Goal: Task Accomplishment & Management: Manage account settings

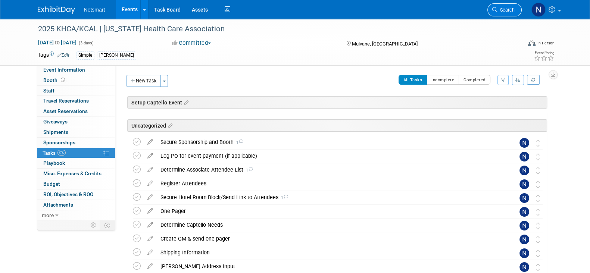
click at [497, 10] on icon at bounding box center [494, 9] width 5 height 5
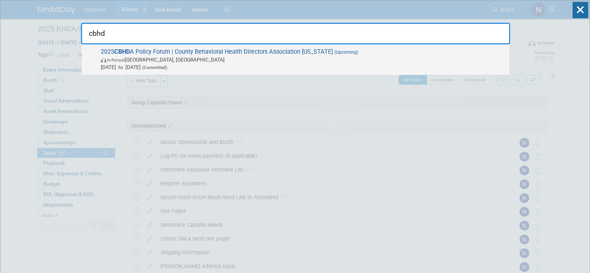
type input "cbhd"
click at [172, 54] on span "2025 CBHD A Policy Forum | County Behavioral Health Directors Association Calif…" at bounding box center [302, 59] width 407 height 23
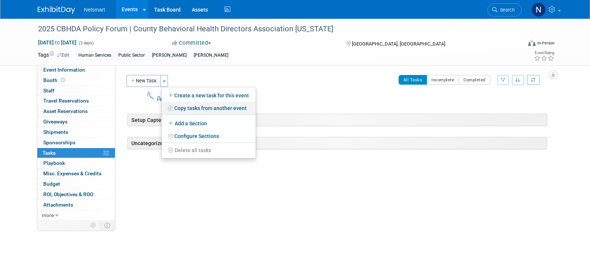
click at [193, 107] on link "Copy tasks from another event" at bounding box center [209, 108] width 94 height 13
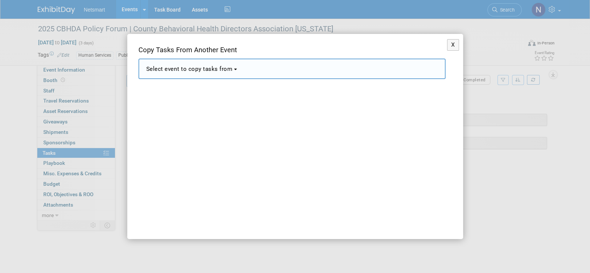
click at [179, 73] on button "Select event to copy tasks from" at bounding box center [291, 69] width 307 height 21
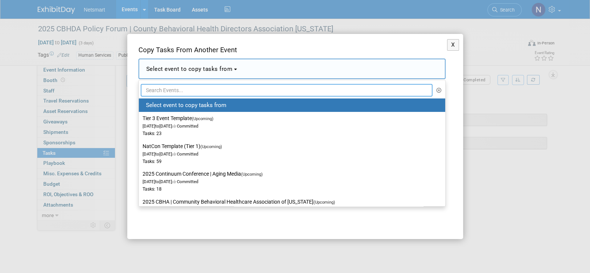
click at [178, 87] on input "text" at bounding box center [287, 90] width 292 height 13
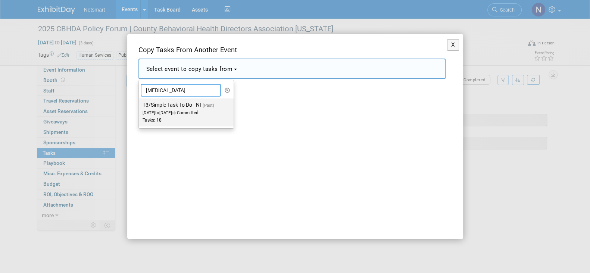
type input "[MEDICAL_DATA]"
click at [175, 108] on label "T3/Simple Task To Do - NF (Past) Jan 1, 2025 to Jan 1, 2025 Committed Tasks: 18" at bounding box center [185, 112] width 84 height 25
click at [140, 107] on input "T3/Simple Task To Do - NF (Past) Jan 1, 2025 to Jan 1, 2025 Committed Tasks: 18" at bounding box center [137, 105] width 5 height 5
select select "11143836"
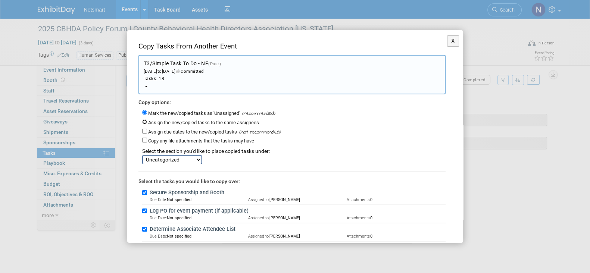
click at [144, 120] on input "Assign the new/copied tasks to the same assignees" at bounding box center [144, 121] width 5 height 5
radio input "true"
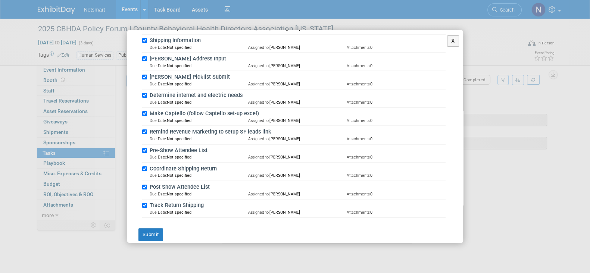
scroll to position [305, 0]
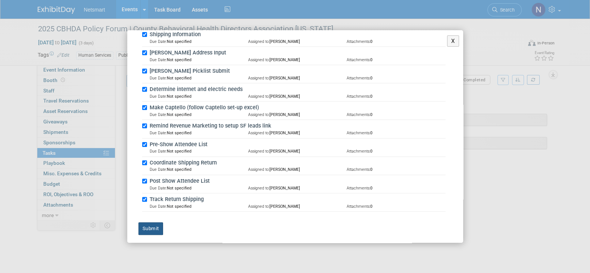
click at [161, 223] on button "Submit" at bounding box center [150, 228] width 25 height 13
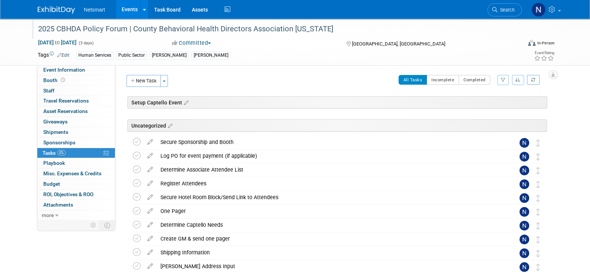
click at [78, 28] on div "2025 CBHDA Policy Forum | County Behavioral Health Directors Association [US_ST…" at bounding box center [272, 28] width 475 height 13
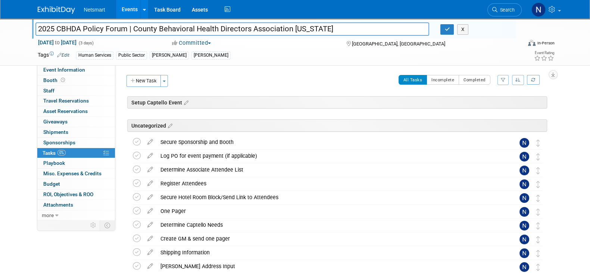
drag, startPoint x: 38, startPoint y: 29, endPoint x: 125, endPoint y: 29, distance: 87.0
click at [125, 29] on input "2025 CBHDA Policy Forum | County Behavioral Health Directors Association [US_ST…" at bounding box center [232, 28] width 394 height 13
drag, startPoint x: 395, startPoint y: 42, endPoint x: 350, endPoint y: 47, distance: 45.4
click at [351, 47] on div "[GEOGRAPHIC_DATA], [GEOGRAPHIC_DATA]" at bounding box center [406, 43] width 121 height 9
copy span "[GEOGRAPHIC_DATA], [GEOGRAPHIC_DATA]"
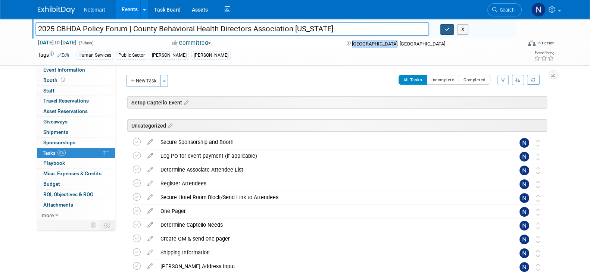
click at [449, 29] on icon "button" at bounding box center [446, 29] width 5 height 5
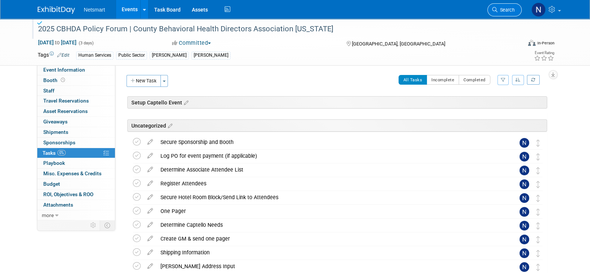
click at [502, 15] on link "Search" at bounding box center [504, 9] width 34 height 13
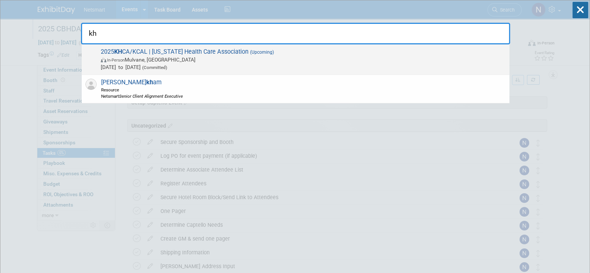
type input "kh"
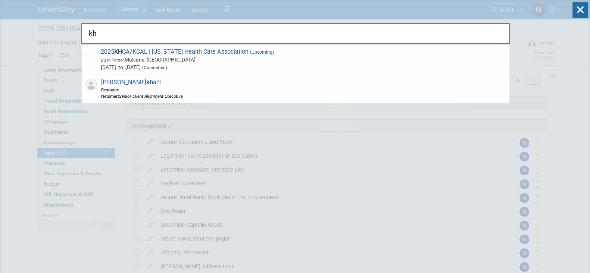
click at [227, 64] on span "Sep 16, 2025 to Sep 18, 2025 (Committed)" at bounding box center [303, 66] width 405 height 7
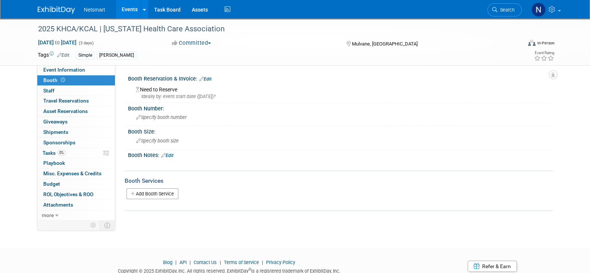
click at [210, 80] on link "Edit" at bounding box center [205, 79] width 12 height 5
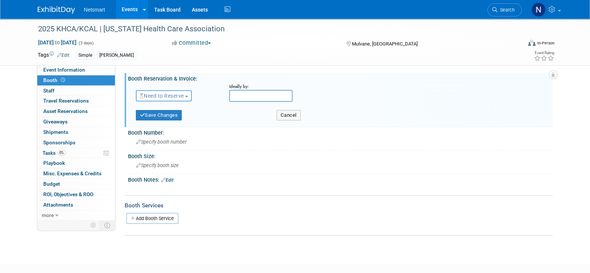
click at [176, 94] on span "Need to Reserve" at bounding box center [162, 96] width 44 height 6
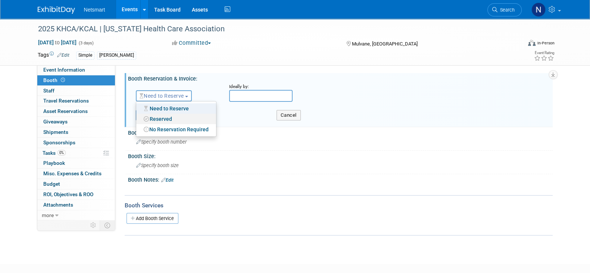
click at [166, 118] on link "Reserved" at bounding box center [176, 119] width 80 height 10
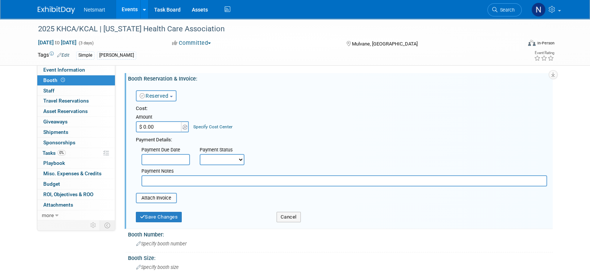
click at [166, 129] on input "$ 0.00" at bounding box center [159, 126] width 47 height 11
type input "$ 1,195.00"
click at [284, 134] on div "Cost: Amount $ 1,195.00 Specify Cost Center Cost Center -- Not Specified --" at bounding box center [341, 145] width 411 height 81
click at [155, 196] on input "file" at bounding box center [131, 198] width 89 height 9
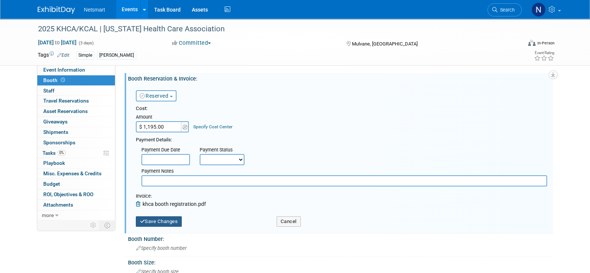
click at [167, 218] on button "Save Changes" at bounding box center [159, 221] width 46 height 10
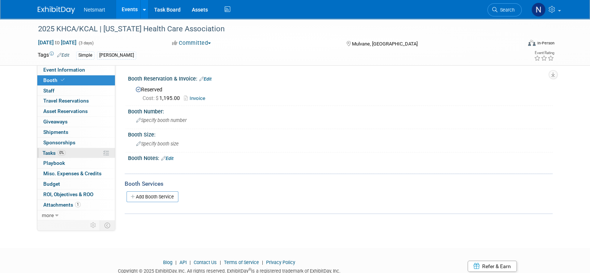
click at [54, 156] on link "0% Tasks 0%" at bounding box center [76, 153] width 78 height 10
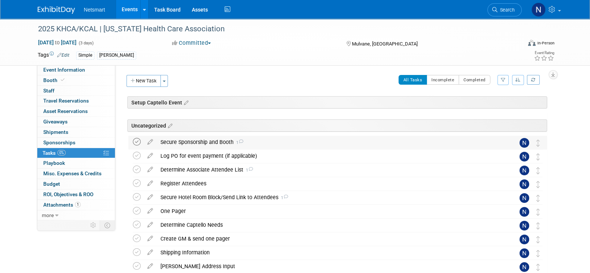
click at [137, 142] on icon at bounding box center [137, 142] width 8 height 8
click at [136, 153] on icon at bounding box center [137, 156] width 8 height 8
click at [180, 172] on div "Determine Associate Attendee List 1" at bounding box center [331, 169] width 348 height 13
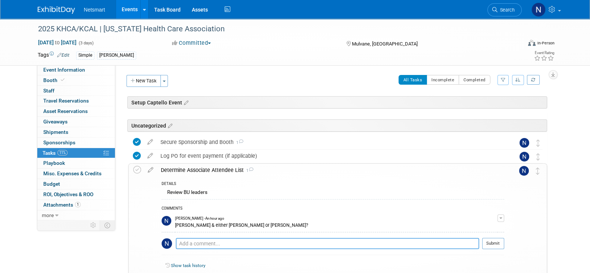
click at [197, 243] on textarea at bounding box center [327, 243] width 303 height 11
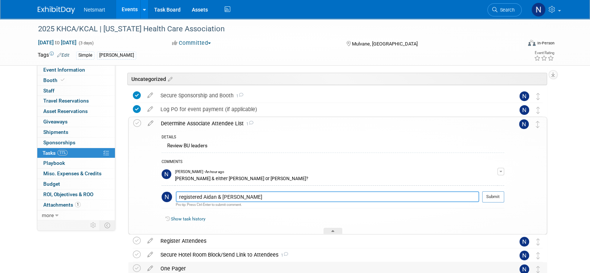
scroll to position [93, 0]
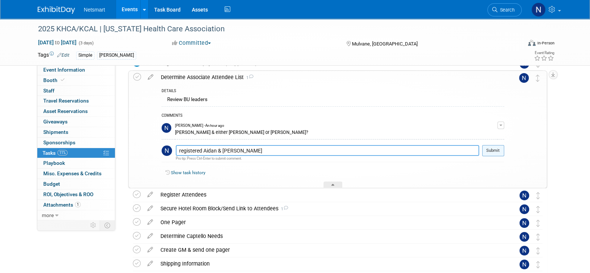
type textarea "registered Aidan & Sam"
click at [488, 150] on button "Submit" at bounding box center [493, 150] width 22 height 11
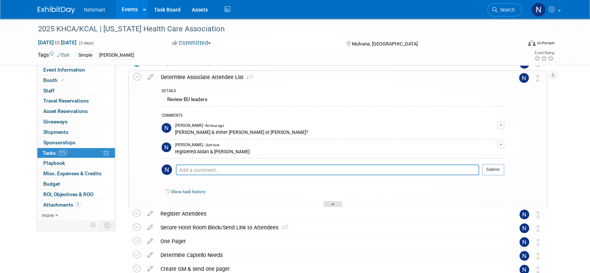
click at [331, 204] on icon at bounding box center [332, 205] width 3 height 4
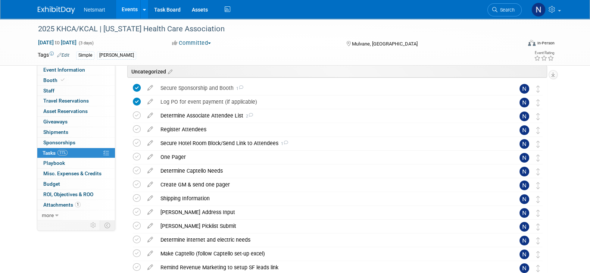
scroll to position [0, 0]
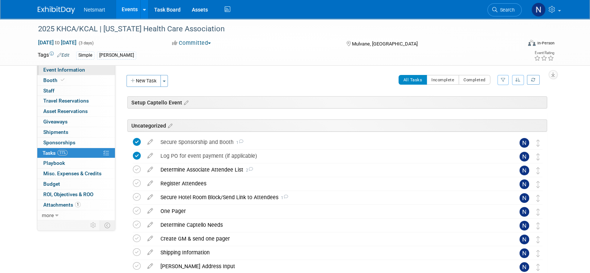
click at [79, 68] on span "Event Information" at bounding box center [64, 70] width 42 height 6
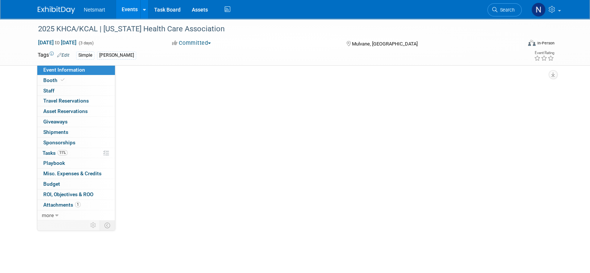
select select "Simple"
select select "3"
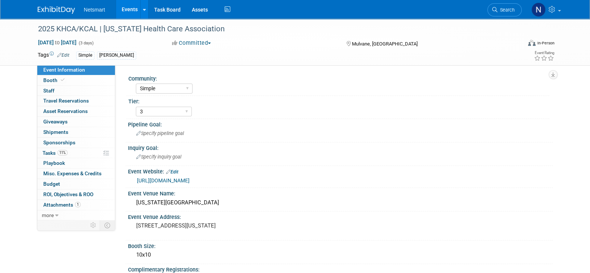
click at [502, 10] on span "Search" at bounding box center [505, 10] width 17 height 6
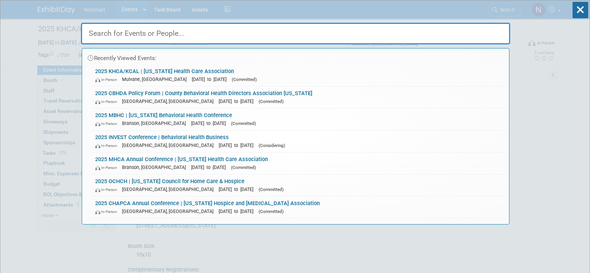
click at [143, 34] on input "text" at bounding box center [295, 34] width 429 height 22
click at [171, 34] on input "text" at bounding box center [295, 34] width 429 height 22
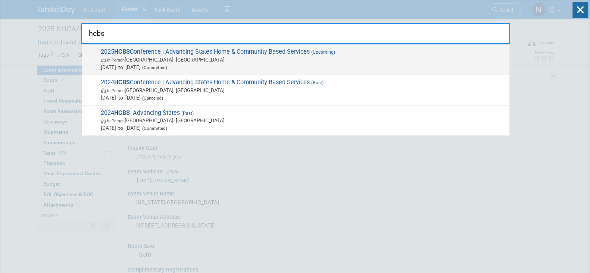
type input "hcbs"
click at [160, 60] on span "In-Person Baltimore, MD" at bounding box center [303, 59] width 405 height 7
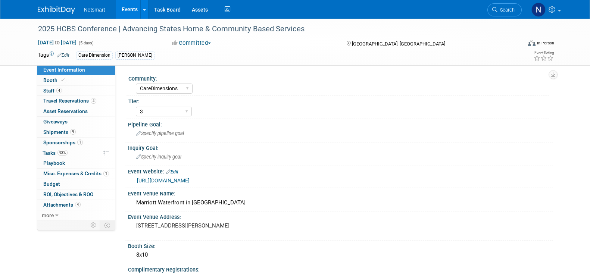
select select "CareDimensions"
select select "3"
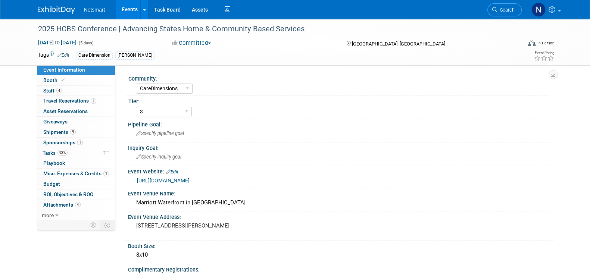
click at [77, 173] on span "Misc. Expenses & Credits 1" at bounding box center [76, 174] width 66 height 6
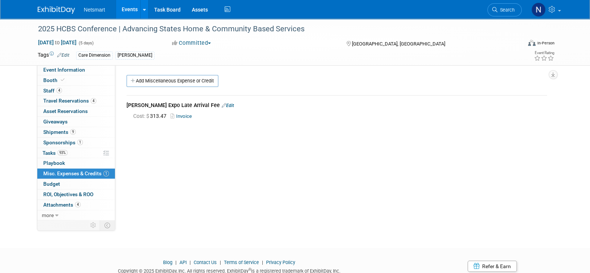
click at [73, 141] on span "Sponsorships 1" at bounding box center [63, 143] width 40 height 6
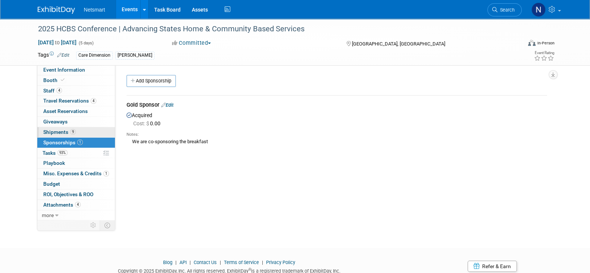
click at [73, 132] on span "9" at bounding box center [73, 132] width 6 height 6
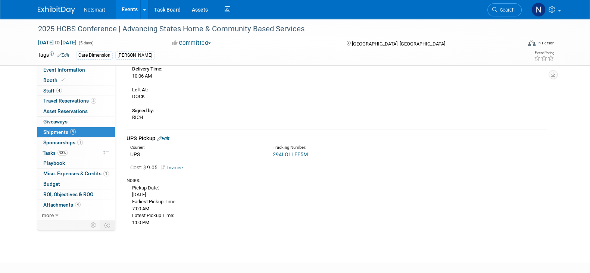
scroll to position [871, 0]
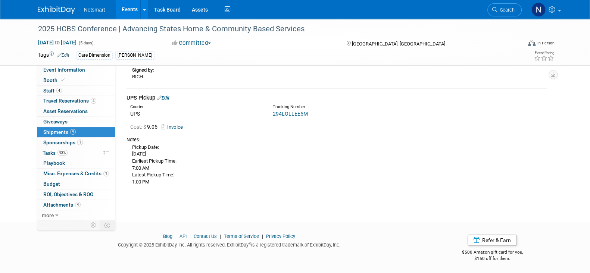
click at [165, 95] on link "Edit" at bounding box center [163, 98] width 12 height 6
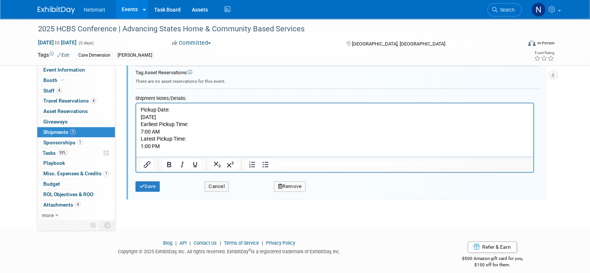
scroll to position [1123, 0]
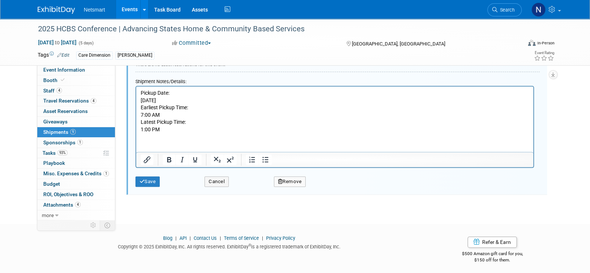
click at [171, 131] on p "Pickup Date: Wednesday, August 27, 2025 Earliest Pickup Time: 7:00 AM Latest Pi…" at bounding box center [334, 111] width 388 height 44
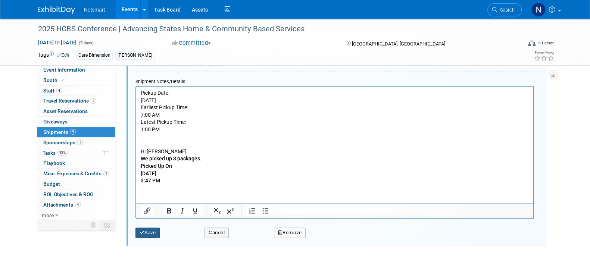
click at [151, 228] on button "Save" at bounding box center [147, 233] width 25 height 10
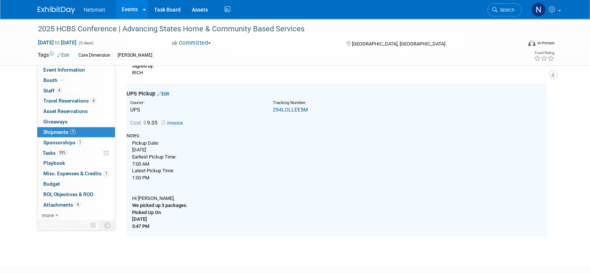
scroll to position [874, 0]
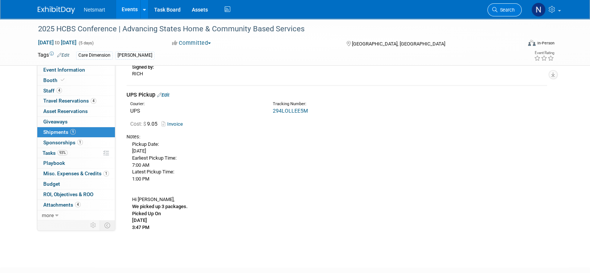
click at [496, 10] on icon at bounding box center [494, 9] width 5 height 5
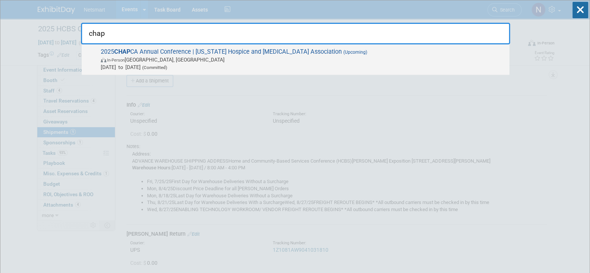
type input "chap"
click at [200, 59] on span "In-Person Long Beach, CA" at bounding box center [303, 59] width 405 height 7
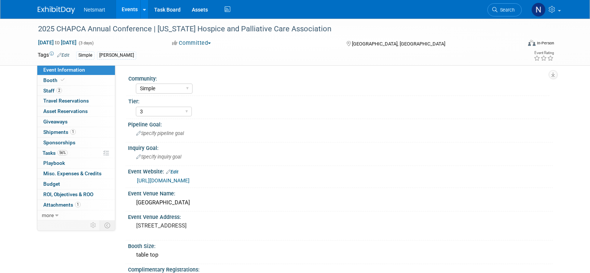
select select "Simple"
select select "3"
select select "No"
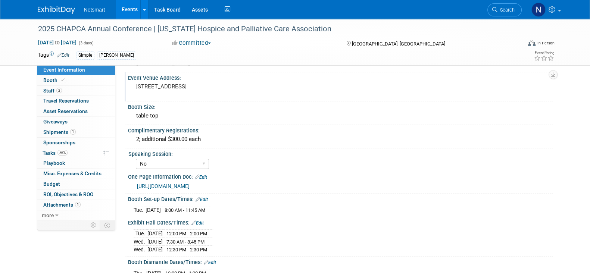
scroll to position [140, 0]
click at [82, 152] on link "56% Tasks 56%" at bounding box center [76, 153] width 78 height 10
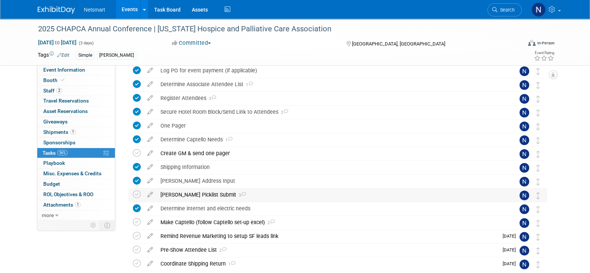
scroll to position [93, 0]
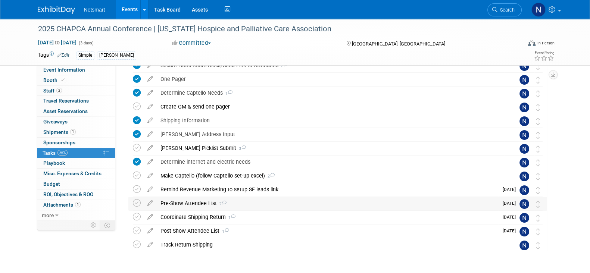
click at [199, 206] on div "Pre-Show Attendee List 2" at bounding box center [327, 203] width 341 height 13
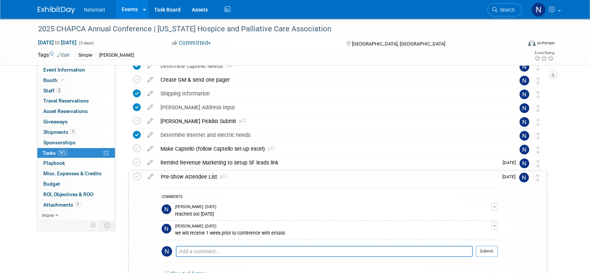
scroll to position [140, 0]
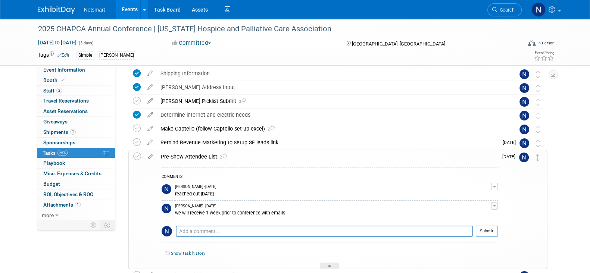
drag, startPoint x: 299, startPoint y: 215, endPoint x: 167, endPoint y: 214, distance: 131.7
click at [167, 214] on tr "Nina Finn - 8 days ago we will receive 1 week prior to conference with emails E…" at bounding box center [330, 210] width 336 height 19
click at [291, 213] on div "we will receive 1 week prior to conference with emails" at bounding box center [333, 212] width 316 height 7
drag, startPoint x: 288, startPoint y: 212, endPoint x: 175, endPoint y: 212, distance: 113.1
click at [175, 212] on div "we will receive 1 week prior to conference with emails" at bounding box center [333, 212] width 316 height 7
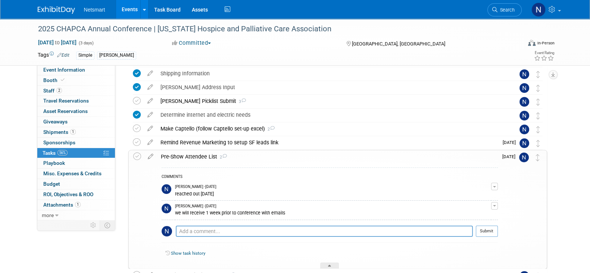
copy div "we will receive 1 week prior to conference with emails"
click at [330, 263] on div at bounding box center [329, 266] width 19 height 6
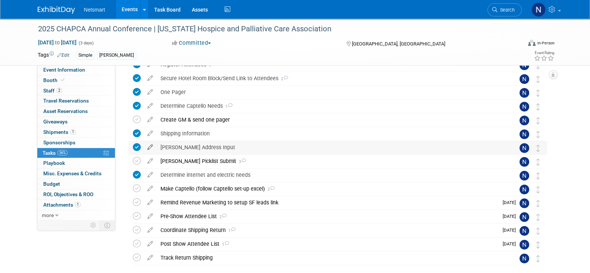
scroll to position [71, 0]
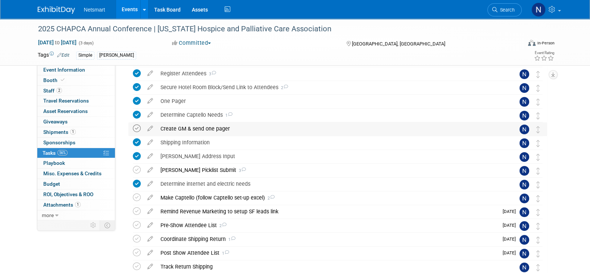
click at [136, 130] on icon at bounding box center [137, 129] width 8 height 8
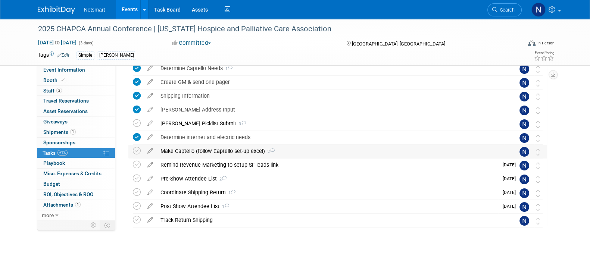
click at [203, 154] on div "Make Captello (follow Captello set-up excel) 2" at bounding box center [331, 151] width 348 height 13
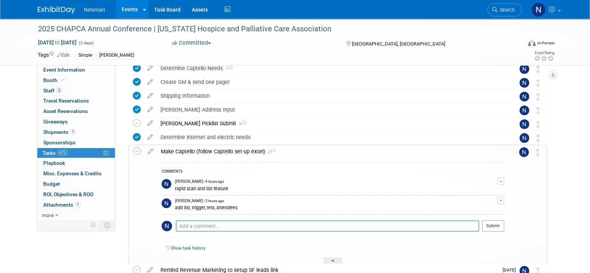
click at [208, 225] on textarea at bounding box center [327, 226] width 303 height 11
type textarea "add list, test, attendees"
click at [493, 226] on button "Submit" at bounding box center [493, 226] width 22 height 11
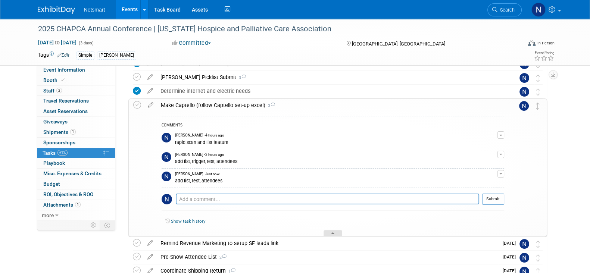
click at [330, 230] on div at bounding box center [333, 233] width 19 height 6
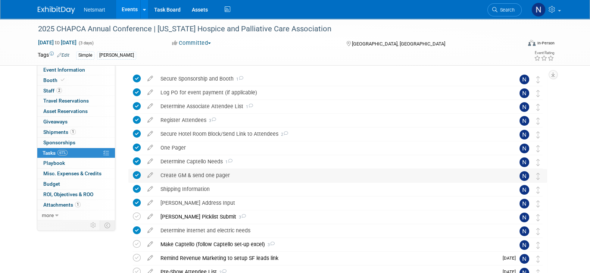
scroll to position [0, 0]
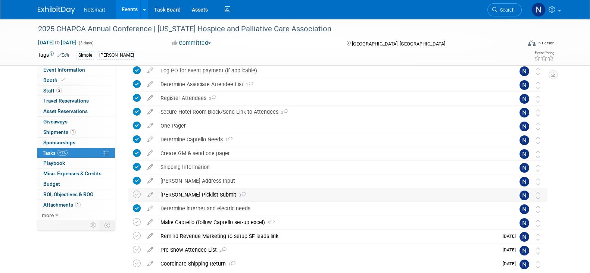
click at [185, 198] on div "Derse Picklist Submit 3" at bounding box center [331, 194] width 348 height 13
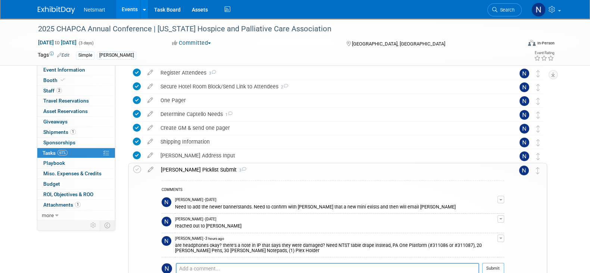
scroll to position [93, 0]
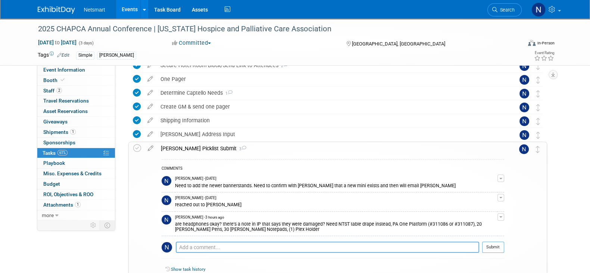
click at [226, 244] on textarea at bounding box center [327, 247] width 303 height 11
type textarea "do we need two plex holders?"
click at [501, 249] on button "Submit" at bounding box center [493, 247] width 22 height 11
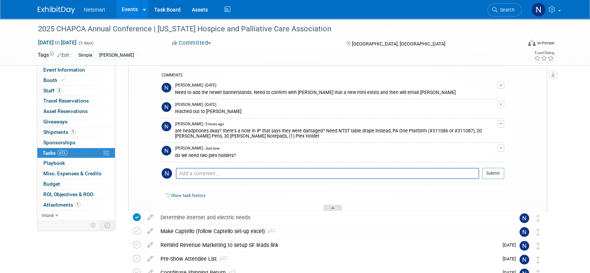
click at [332, 207] on icon at bounding box center [332, 209] width 3 height 4
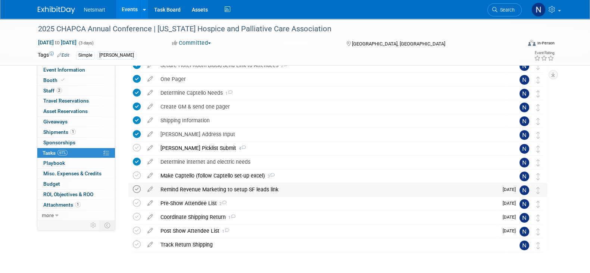
click at [137, 190] on icon at bounding box center [137, 189] width 8 height 8
click at [166, 10] on link "Task Board" at bounding box center [168, 9] width 38 height 19
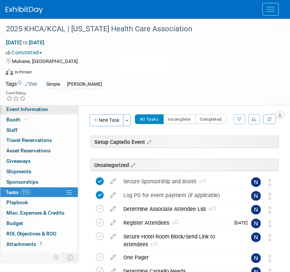
click at [41, 110] on span "Event Information" at bounding box center [27, 109] width 42 height 6
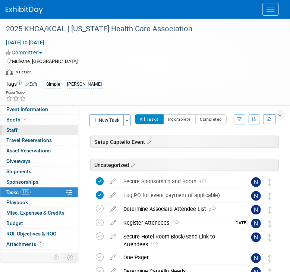
select select "Simple"
select select "3"
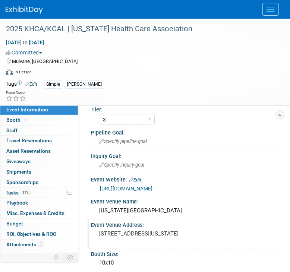
scroll to position [46, 0]
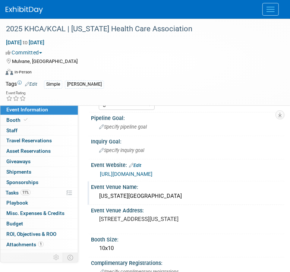
click at [143, 194] on div "[US_STATE][GEOGRAPHIC_DATA]" at bounding box center [188, 197] width 182 height 12
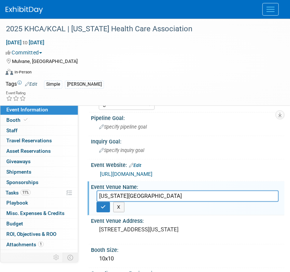
click at [143, 194] on input "[US_STATE][GEOGRAPHIC_DATA]" at bounding box center [188, 197] width 182 height 12
click at [143, 194] on input "Kansas Star Event Center" at bounding box center [188, 197] width 182 height 12
click at [10, 59] on div "Mulvane, [GEOGRAPHIC_DATA]" at bounding box center [141, 60] width 270 height 9
copy div "Mulvane, [GEOGRAPHIC_DATA]"
drag, startPoint x: 108, startPoint y: 208, endPoint x: 111, endPoint y: 202, distance: 6.7
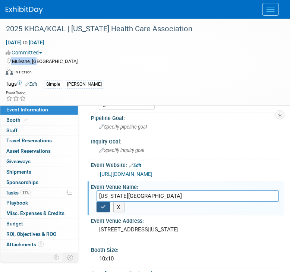
click at [108, 208] on button "button" at bounding box center [103, 207] width 13 height 10
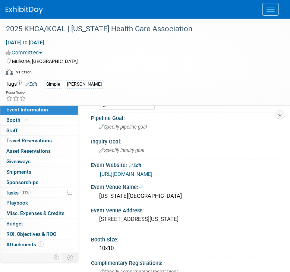
click at [140, 174] on link "https://members.khca.org/secure/events_register.cfm" at bounding box center [126, 174] width 53 height 6
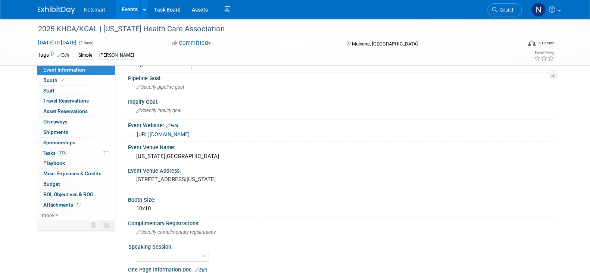
click at [177, 123] on link "Edit" at bounding box center [172, 125] width 12 height 5
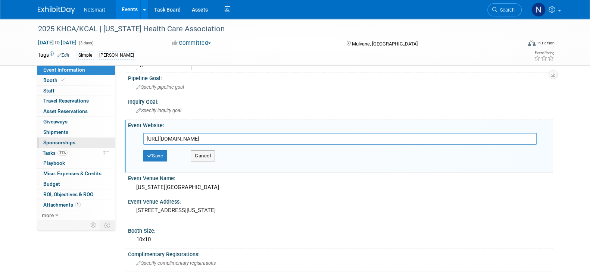
drag, startPoint x: 159, startPoint y: 142, endPoint x: 110, endPoint y: 140, distance: 48.9
click at [110, 140] on div "Event Information Event Info Booth Booth 0 Staff 0 Staff 0 Travel Reservations …" at bounding box center [295, 203] width 526 height 463
type input "https://members.khca.org/site_event_detail.cfm?pk_association_event=32946"
click at [155, 156] on button "Save" at bounding box center [155, 155] width 25 height 11
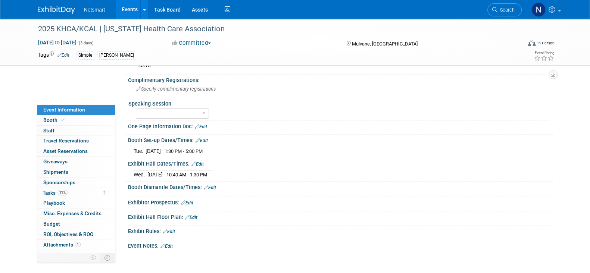
scroll to position [189, 0]
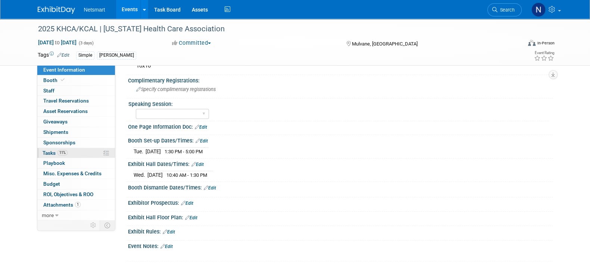
drag, startPoint x: 77, startPoint y: 153, endPoint x: 82, endPoint y: 154, distance: 4.9
click at [77, 153] on link "11% Tasks 11%" at bounding box center [76, 153] width 78 height 10
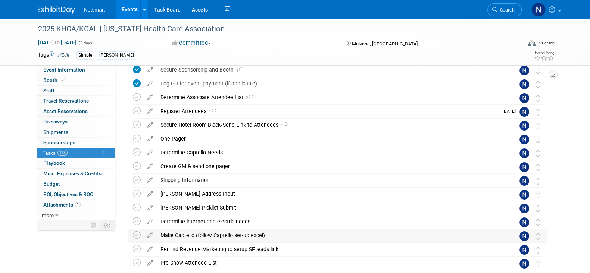
scroll to position [156, 0]
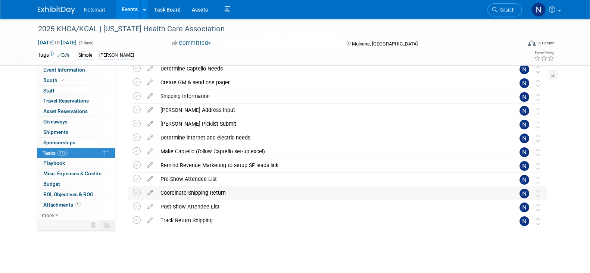
click at [185, 191] on div "Coordinate Shipping Return" at bounding box center [331, 193] width 348 height 13
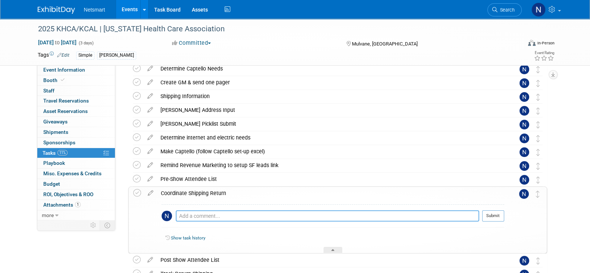
click at [194, 212] on textarea at bounding box center [327, 215] width 303 height 11
type textarea "drive to a UPS"
click at [290, 213] on button "Submit" at bounding box center [493, 215] width 22 height 11
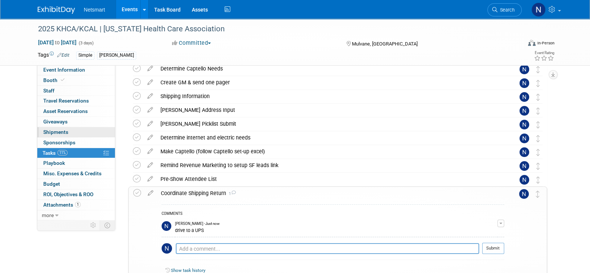
click at [63, 131] on span "Shipments 0" at bounding box center [55, 132] width 25 height 6
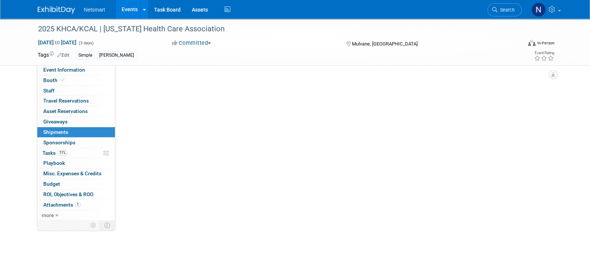
scroll to position [0, 0]
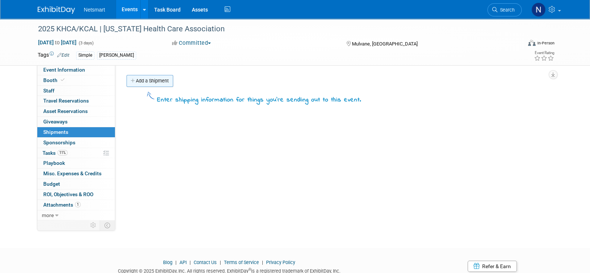
click at [160, 83] on link "Add a Shipment" at bounding box center [150, 81] width 47 height 12
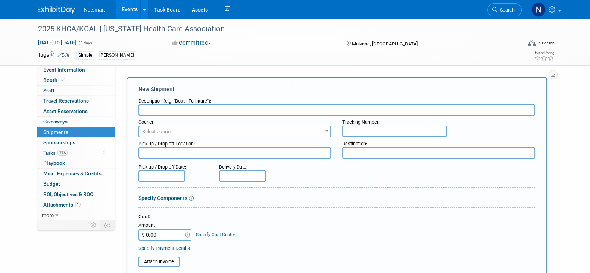
click at [163, 106] on div "Description (e.g. "Booth Furniture"):" at bounding box center [336, 104] width 397 height 21
click at [169, 112] on input "text" at bounding box center [336, 109] width 397 height 11
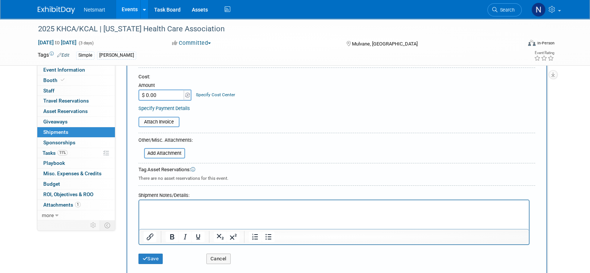
type input "info"
click at [172, 208] on p "Rich Text Area. Press ALT-0 for help." at bounding box center [333, 206] width 381 height 7
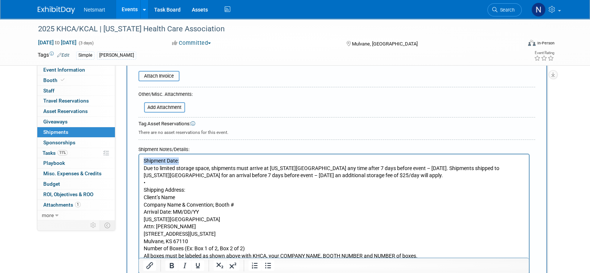
drag, startPoint x: 189, startPoint y: 159, endPoint x: 126, endPoint y: 159, distance: 63.1
click at [139, 159] on html "Shipment Date: Due to limited storage space, shipments must arrive at Kansas St…" at bounding box center [334, 206] width 390 height 105
click at [175, 266] on icon "Bold" at bounding box center [171, 265] width 9 height 9
click at [193, 265] on icon "Underline" at bounding box center [197, 265] width 9 height 9
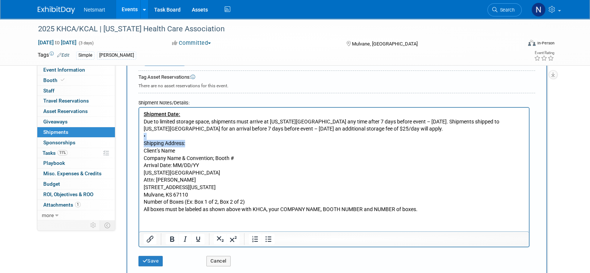
drag, startPoint x: 194, startPoint y: 144, endPoint x: 137, endPoint y: 139, distance: 57.0
click at [139, 139] on html "Shipment Date: Due to limited storage space, shipments must arrive at Kansas St…" at bounding box center [334, 160] width 390 height 105
click at [201, 146] on p "Shipment Date: Due to limited storage space, shipments must arrive at Kansas St…" at bounding box center [333, 162] width 381 height 102
drag, startPoint x: 192, startPoint y: 144, endPoint x: 129, endPoint y: 140, distance: 62.8
click at [139, 140] on html "Shipment Date: Due to limited storage space, shipments must arrive at Kansas St…" at bounding box center [334, 160] width 390 height 105
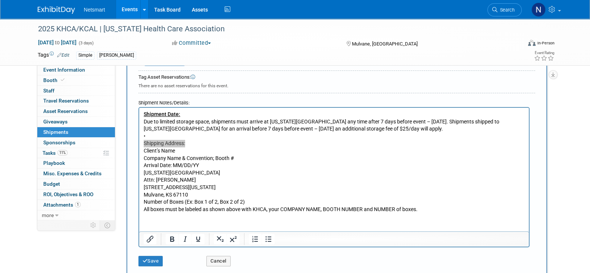
click at [129, 139] on div "New Shipment Description (e.g. "Booth Furniture"): info Courier: 007EX 17 Post …" at bounding box center [337, 61] width 421 height 434
click at [194, 145] on p "Shipment Date: Due to limited storage space, shipments must arrive at Kansas St…" at bounding box center [333, 162] width 381 height 102
click at [143, 140] on body "Shipment Date: Due to limited storage space, shipments must arrive at Kansas St…" at bounding box center [334, 162] width 382 height 102
click at [175, 236] on icon "Bold" at bounding box center [171, 239] width 9 height 9
click at [202, 239] on icon "Underline" at bounding box center [197, 239] width 9 height 9
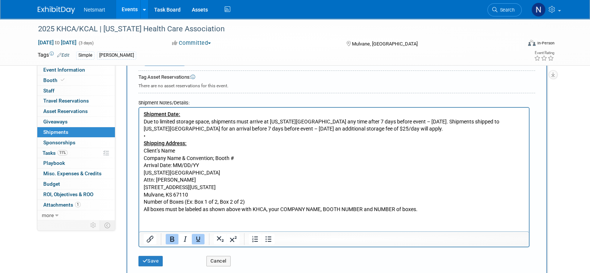
click at [154, 132] on p "Shipment Date: Due to limited storage space, shipments must arrive at Kansas St…" at bounding box center [333, 162] width 381 height 102
click at [153, 134] on p "Shipment Date: Due to limited storage space, shipments must arrive at Kansas St…" at bounding box center [333, 162] width 381 height 102
click at [275, 202] on p "Shipment Date: Due to limited storage space, shipments must arrive at Kansas St…" at bounding box center [333, 162] width 381 height 102
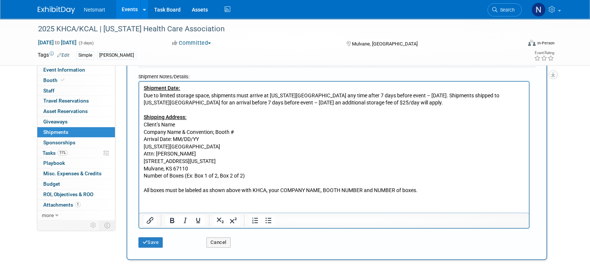
scroll to position [279, 0]
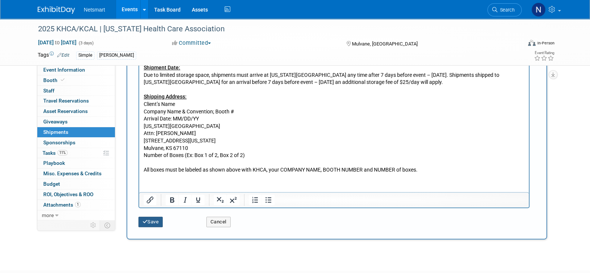
click at [147, 221] on button "Save" at bounding box center [150, 222] width 25 height 10
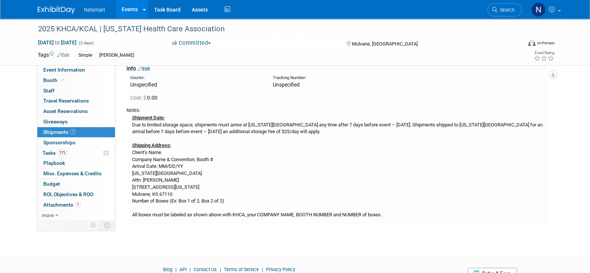
scroll to position [0, 0]
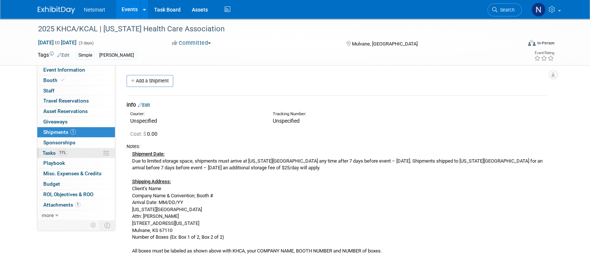
click at [65, 153] on span "11%" at bounding box center [62, 153] width 10 height 6
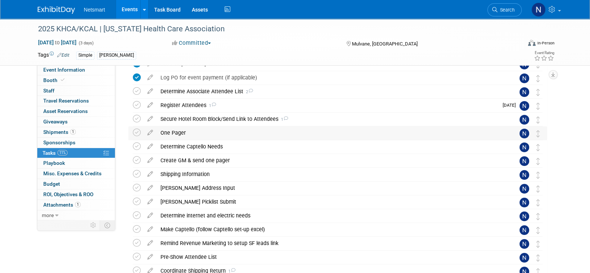
scroll to position [93, 0]
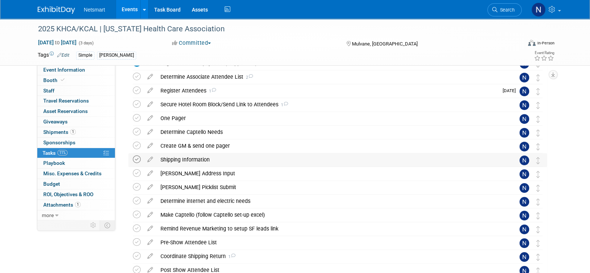
click at [138, 159] on icon at bounding box center [137, 160] width 8 height 8
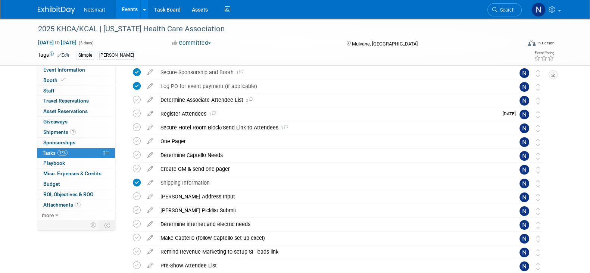
scroll to position [0, 0]
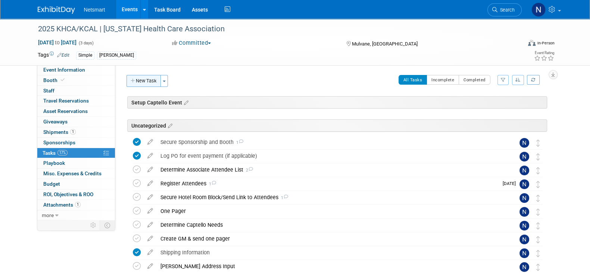
click at [145, 81] on button "New Task" at bounding box center [144, 81] width 34 height 12
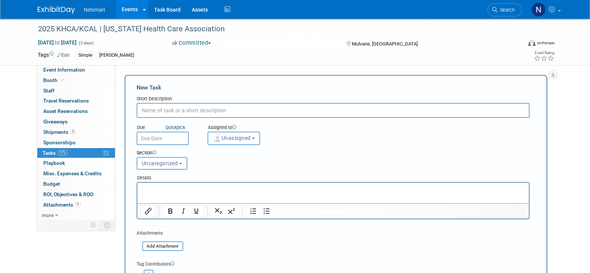
click at [224, 112] on input "text" at bounding box center [333, 110] width 393 height 15
type input "material & handling"
click at [235, 135] on span "Unassigned" at bounding box center [232, 138] width 38 height 6
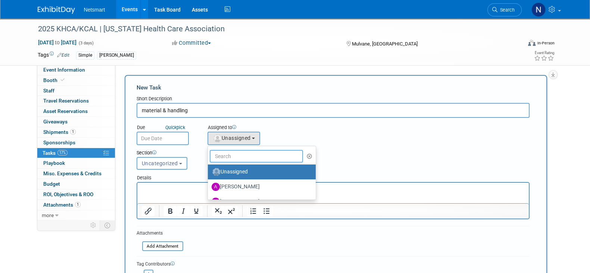
click at [243, 150] on input "text" at bounding box center [257, 156] width 94 height 13
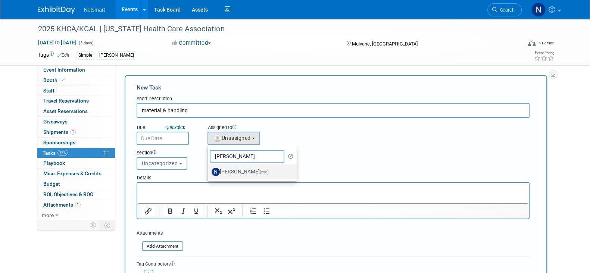
type input "nina"
click at [233, 171] on label "Nina Finn (me)" at bounding box center [251, 172] width 78 height 12
click at [209, 171] on input "Nina Finn (me)" at bounding box center [206, 171] width 5 height 5
select select "a52b5e8a-b2fd-4a4e-8599-2a3670a086e7"
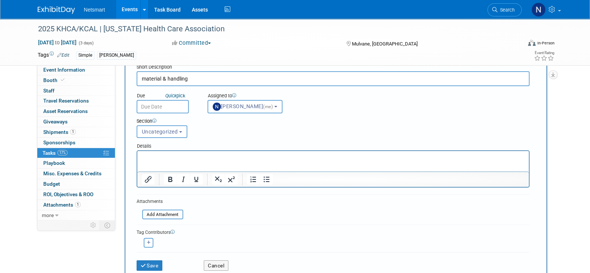
scroll to position [46, 0]
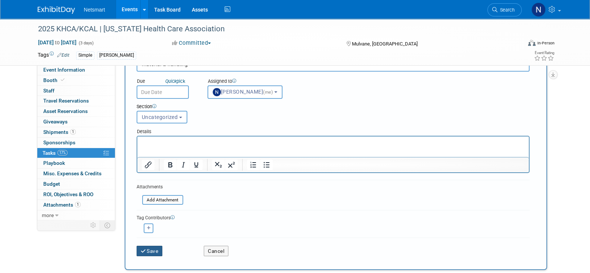
click at [149, 246] on button "Save" at bounding box center [150, 251] width 26 height 10
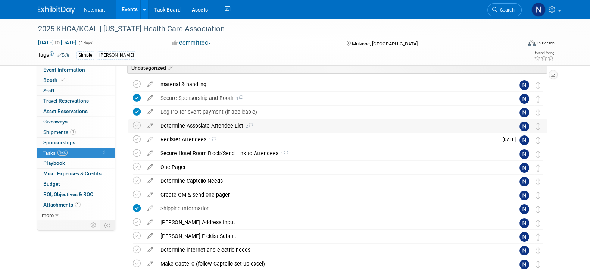
scroll to position [77, 0]
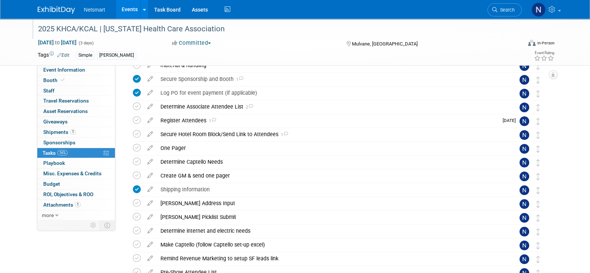
click at [280, 30] on div "2025 KHCA/KCAL | [US_STATE] Health Care Association" at bounding box center [272, 28] width 475 height 13
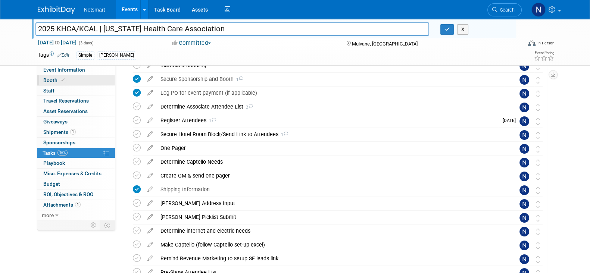
click at [72, 78] on link "Booth" at bounding box center [76, 80] width 78 height 10
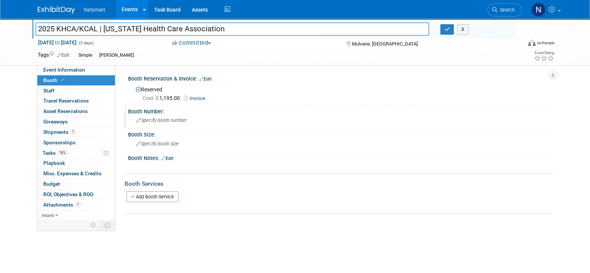
click at [162, 121] on span "Specify booth number" at bounding box center [161, 121] width 50 height 6
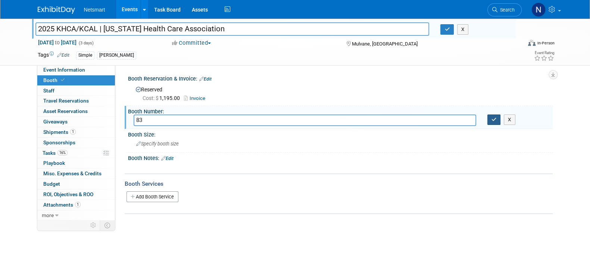
type input "83"
click at [290, 117] on icon "button" at bounding box center [493, 119] width 5 height 5
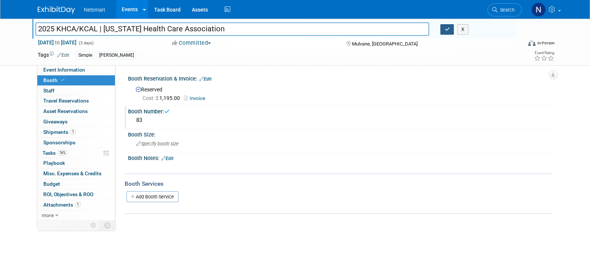
click at [290, 32] on button "button" at bounding box center [446, 29] width 13 height 10
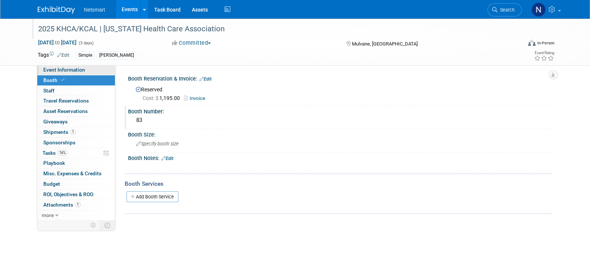
click at [79, 72] on span "Event Information" at bounding box center [64, 70] width 42 height 6
select select "Simple"
select select "3"
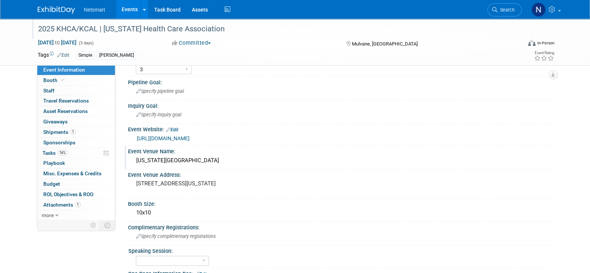
scroll to position [186, 0]
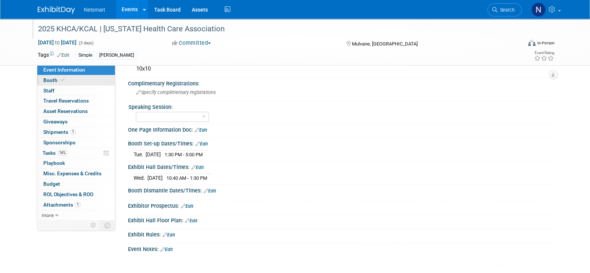
click at [73, 81] on link "Booth" at bounding box center [76, 80] width 78 height 10
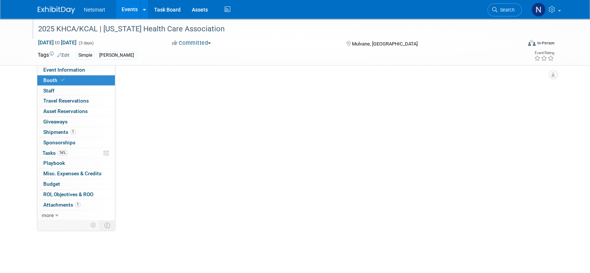
scroll to position [0, 0]
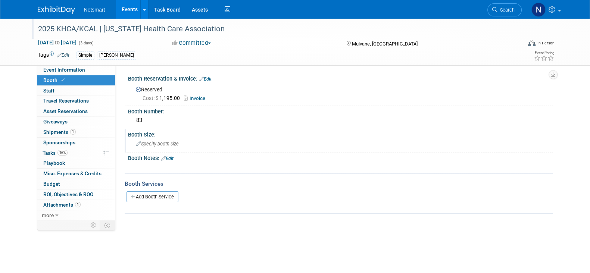
click at [157, 141] on span "Specify booth size" at bounding box center [157, 144] width 43 height 6
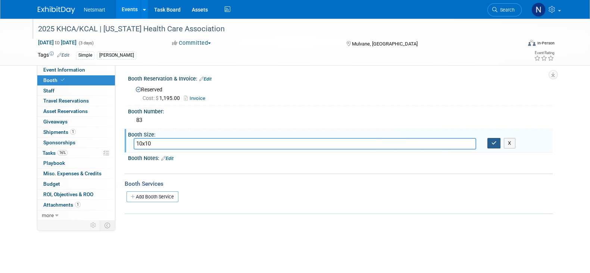
type input "10x10"
click at [290, 143] on button "button" at bounding box center [493, 143] width 13 height 10
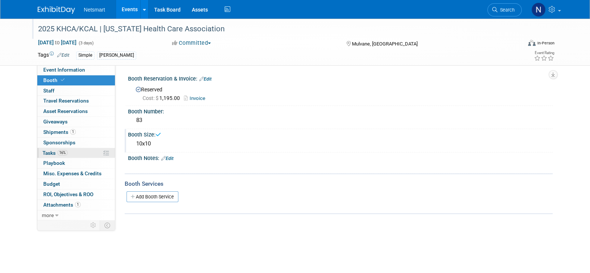
click at [78, 153] on link "16% Tasks 16%" at bounding box center [76, 153] width 78 height 10
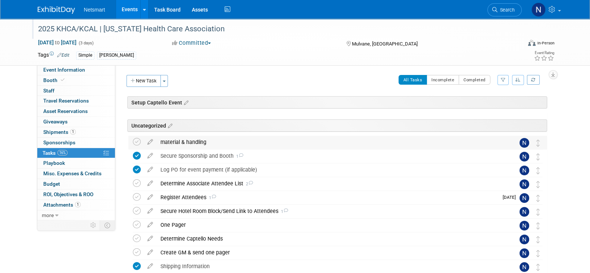
click at [190, 143] on div "material & handling" at bounding box center [331, 142] width 348 height 13
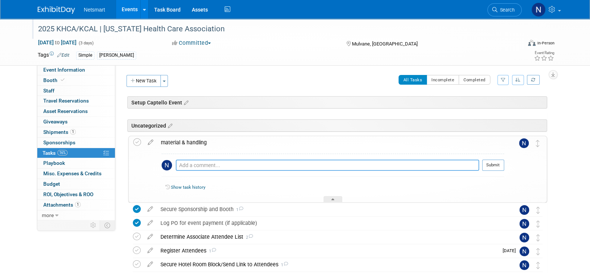
click at [188, 161] on textarea at bounding box center [327, 165] width 303 height 11
type textarea "submit after derse gets shipped out"
click at [290, 166] on button "Submit" at bounding box center [493, 165] width 22 height 11
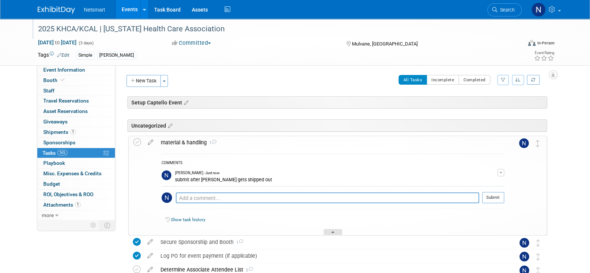
click at [290, 230] on div at bounding box center [333, 232] width 19 height 6
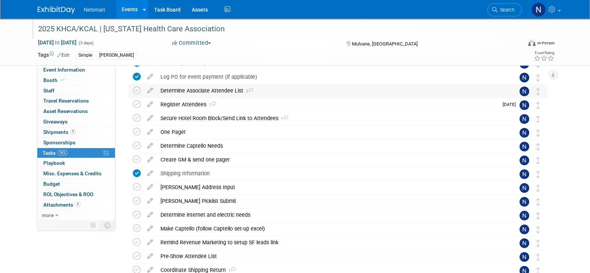
scroll to position [46, 0]
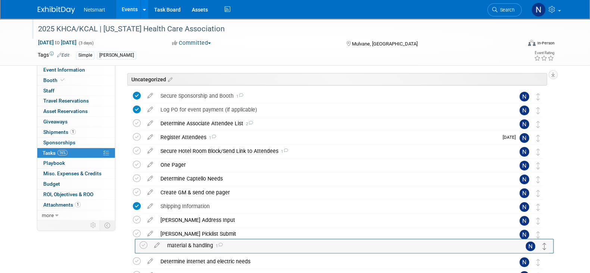
drag, startPoint x: 539, startPoint y: 99, endPoint x: 545, endPoint y: 250, distance: 151.3
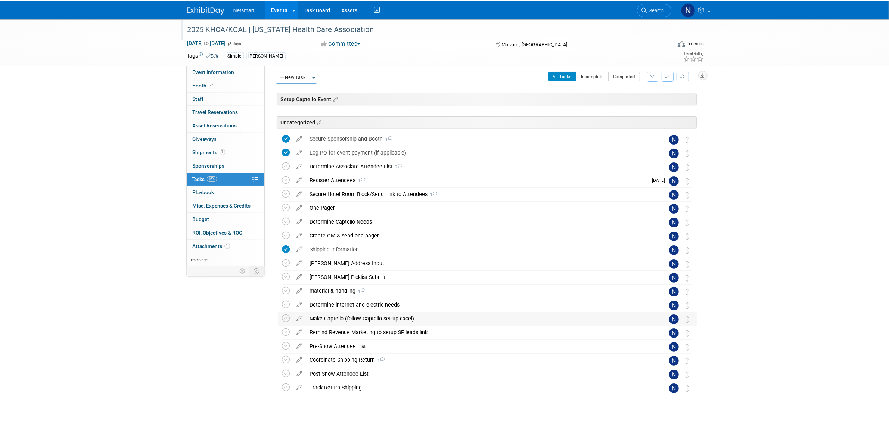
scroll to position [4, 0]
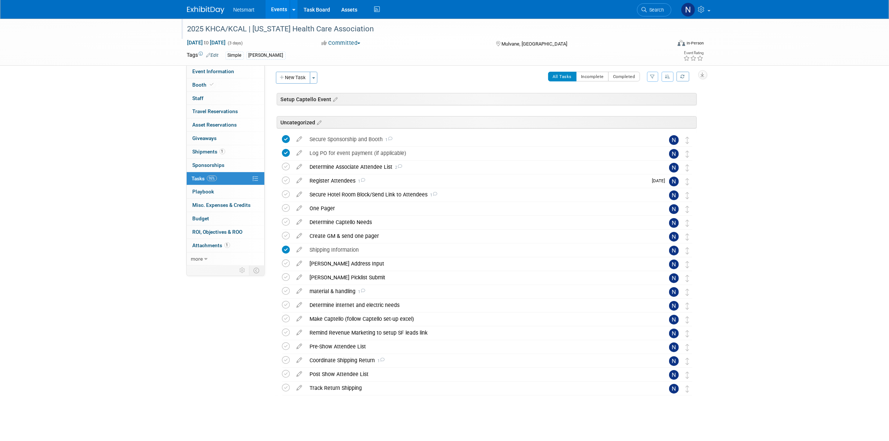
click at [159, 266] on div "2025 KHCA/KCAL | Kansas Health Care Association Sep 16, 2025 to Sep 18, 2025 (3…" at bounding box center [444, 227] width 889 height 425
click at [290, 165] on div "Determine Associate Attendee List 2" at bounding box center [480, 166] width 348 height 13
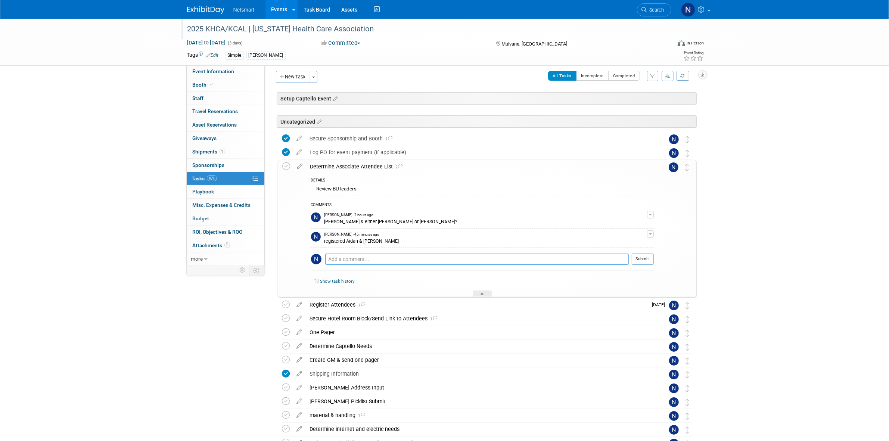
click at [290, 260] on textarea at bounding box center [476, 258] width 303 height 11
type textarea "K"
type textarea "Andy/Ken confirmed it'll just be Aidan"
click at [290, 261] on button "Submit" at bounding box center [642, 258] width 22 height 11
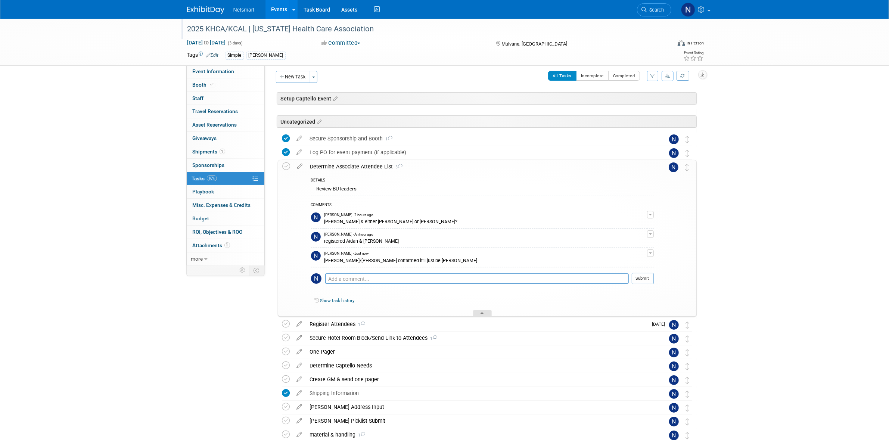
click at [290, 272] on div at bounding box center [482, 313] width 19 height 6
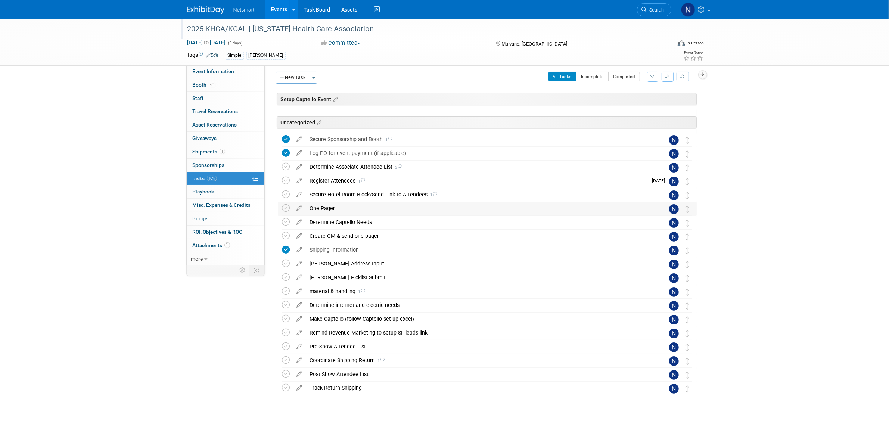
scroll to position [4, 0]
click at [285, 167] on icon at bounding box center [286, 167] width 8 height 8
click at [287, 181] on icon at bounding box center [286, 181] width 8 height 8
click at [290, 163] on div "Determine Associate Attendee List 3" at bounding box center [480, 166] width 348 height 13
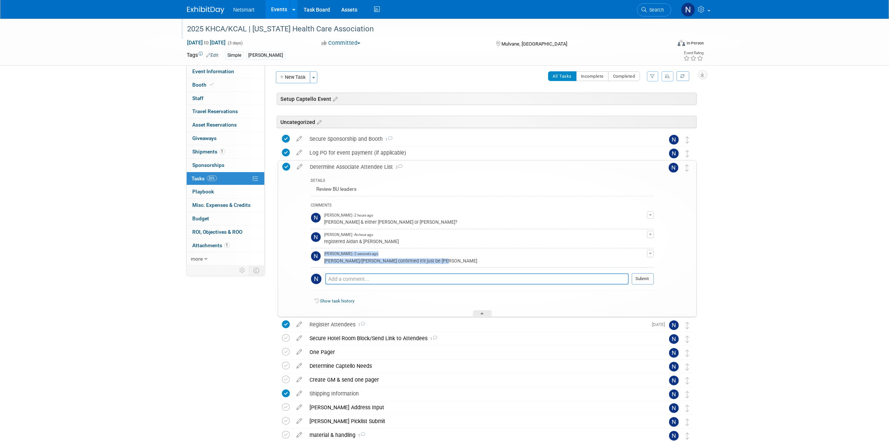
drag, startPoint x: 414, startPoint y: 260, endPoint x: 322, endPoint y: 260, distance: 92.2
click at [290, 260] on tr "Nina Finn - 2 seconds ago Andy/Ken confirmed it'll just be Aidan Edit Comment R…" at bounding box center [482, 257] width 343 height 19
click at [290, 262] on div "Andy/Ken confirmed it'll just be Aidan" at bounding box center [485, 260] width 322 height 7
drag, startPoint x: 413, startPoint y: 262, endPoint x: 362, endPoint y: 262, distance: 51.5
click at [290, 262] on div "Andy/Ken confirmed it'll just be Aidan" at bounding box center [485, 260] width 322 height 7
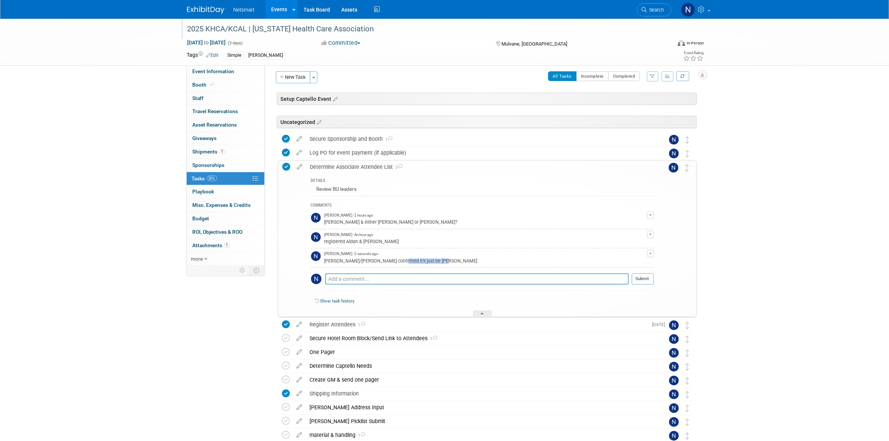
click at [290, 262] on div "Andy/Ken confirmed it'll just be Aidan" at bounding box center [485, 260] width 322 height 7
drag, startPoint x: 396, startPoint y: 260, endPoint x: 324, endPoint y: 260, distance: 72.0
click at [290, 260] on div "Andy/Ken confirmed it'll just be Aidan" at bounding box center [485, 260] width 322 height 7
copy div "Andy/Ken confirmed it'll just be Aidan"
click at [290, 272] on div at bounding box center [482, 313] width 19 height 6
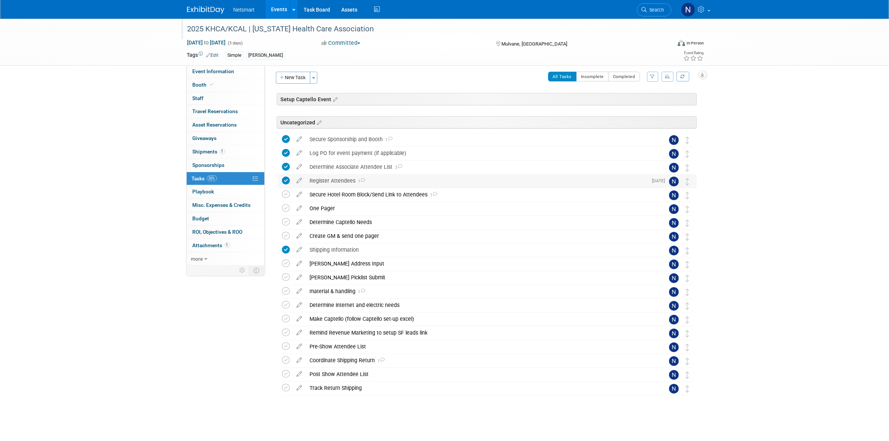
click at [290, 182] on div "Register Attendees 1" at bounding box center [476, 180] width 341 height 13
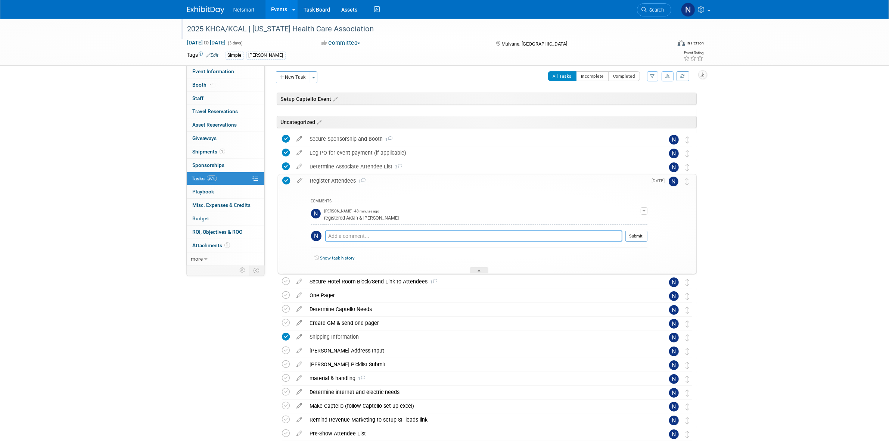
click at [290, 234] on textarea at bounding box center [473, 235] width 297 height 11
paste textarea "Andy/Ken confirmed it'll just be Aidan"
type textarea "Andy/Ken confirmed it'll just be Aidan"
click at [290, 236] on button "Submit" at bounding box center [636, 235] width 22 height 11
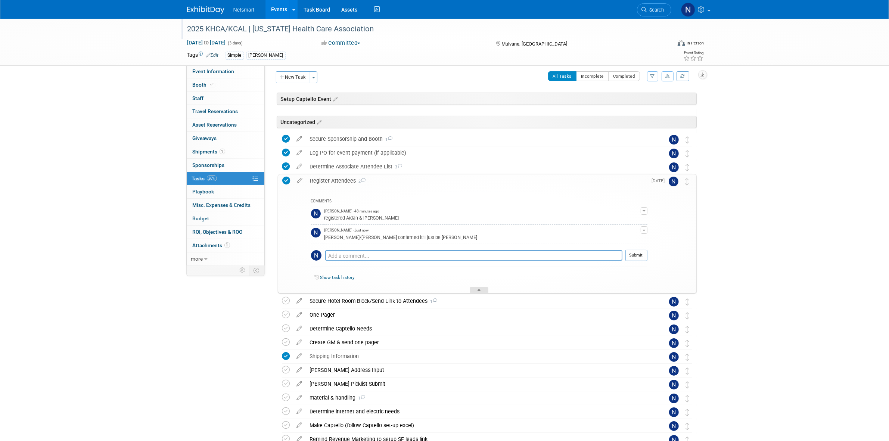
click at [290, 272] on div at bounding box center [478, 290] width 19 height 6
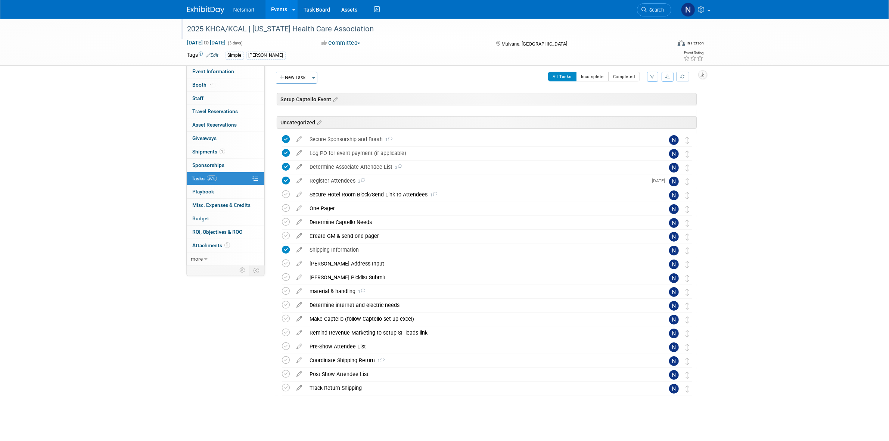
drag, startPoint x: 292, startPoint y: 79, endPoint x: 296, endPoint y: 97, distance: 17.9
click at [290, 79] on button "New Task" at bounding box center [293, 78] width 34 height 12
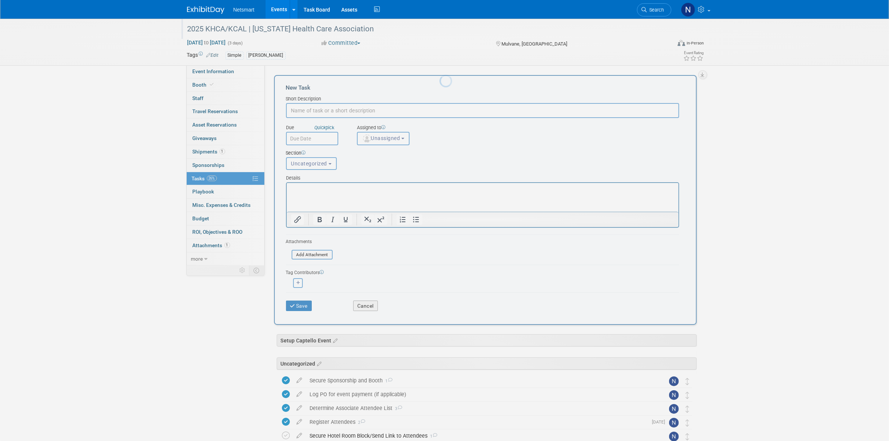
scroll to position [0, 0]
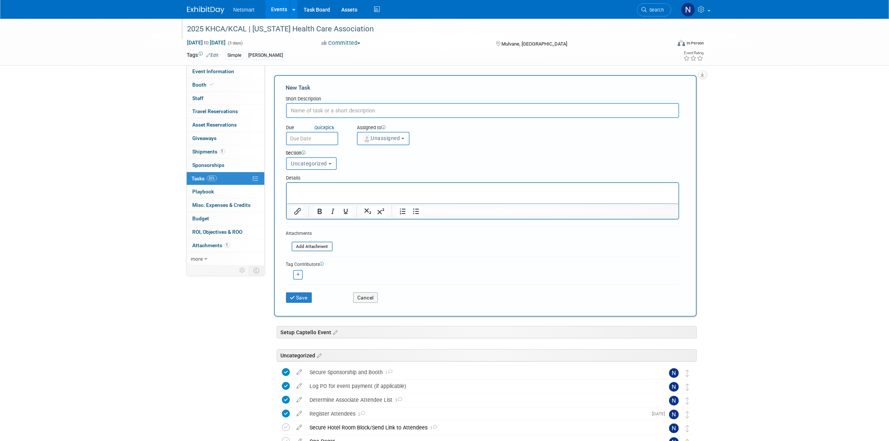
click at [290, 107] on input "text" at bounding box center [482, 110] width 393 height 15
type input "order carpet"
click at [290, 141] on img "button" at bounding box center [367, 138] width 8 height 8
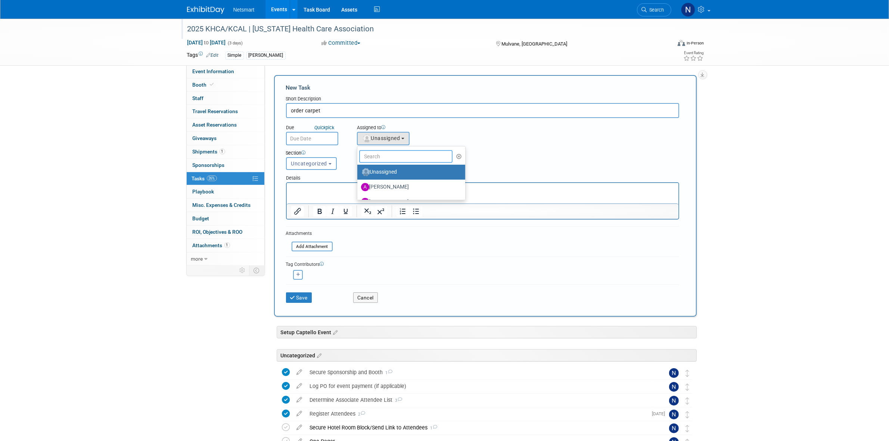
click at [290, 154] on input "text" at bounding box center [406, 156] width 94 height 13
type input "nin"
click at [290, 169] on label "Nina Finn (me)" at bounding box center [400, 172] width 78 height 12
click at [290, 169] on input "Nina Finn (me)" at bounding box center [355, 171] width 5 height 5
select select "a52b5e8a-b2fd-4a4e-8599-2a3670a086e7"
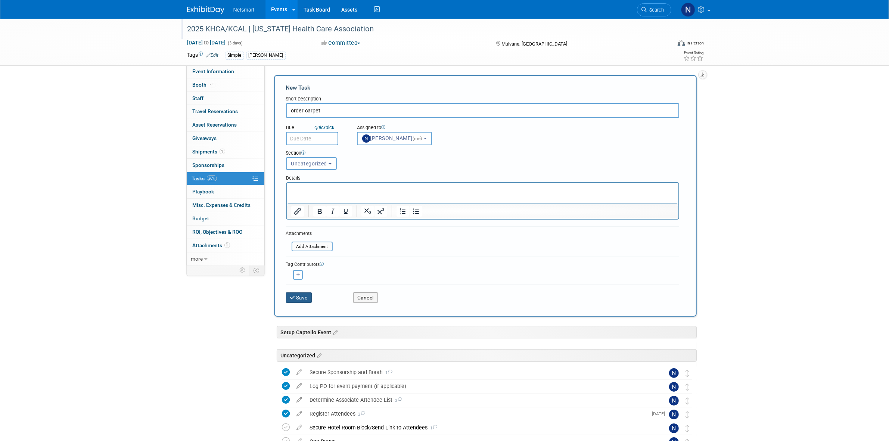
click at [290, 272] on button "Save" at bounding box center [299, 297] width 26 height 10
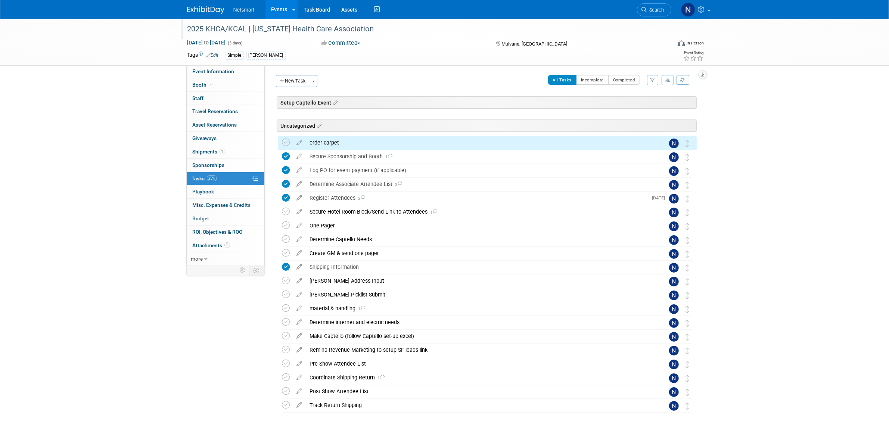
click at [290, 169] on div "2025 KHCA/KCAL | Kansas Health Care Association Sep 16, 2025 to Sep 18, 2025 (3…" at bounding box center [444, 238] width 889 height 439
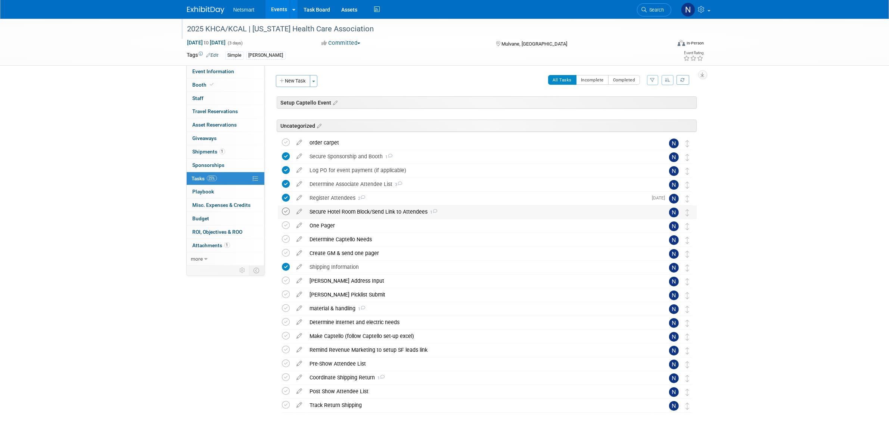
click at [285, 213] on icon at bounding box center [286, 211] width 8 height 8
click at [286, 225] on icon at bounding box center [286, 225] width 8 height 8
click at [284, 253] on icon at bounding box center [286, 253] width 8 height 8
click at [290, 239] on div "Determine Captello Needs" at bounding box center [480, 239] width 348 height 13
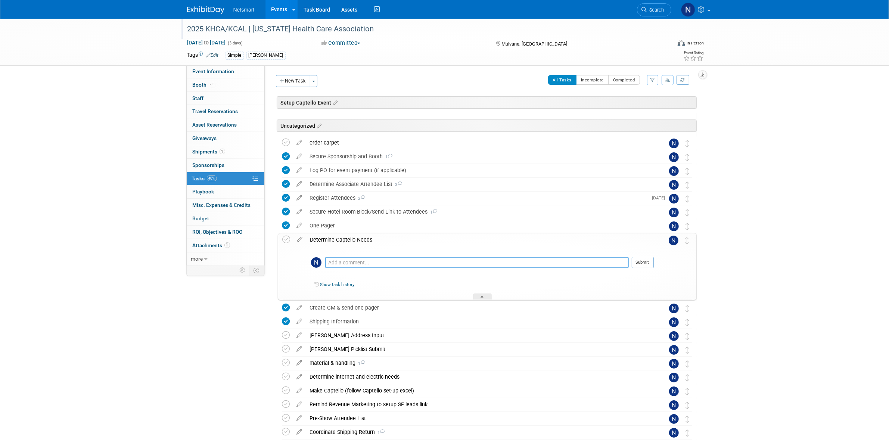
click at [290, 260] on textarea at bounding box center [476, 262] width 303 height 11
type textarea "asked conference if they had a list with emails"
click at [290, 260] on button "Submit" at bounding box center [642, 262] width 22 height 11
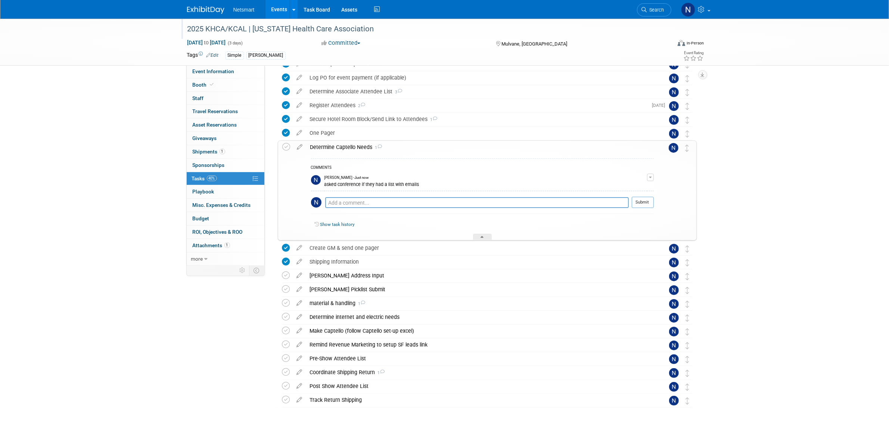
scroll to position [93, 0]
drag, startPoint x: 422, startPoint y: 185, endPoint x: 324, endPoint y: 186, distance: 97.8
click at [290, 186] on div "asked conference if they had a list with emails" at bounding box center [485, 182] width 322 height 7
copy div "asked conference if they had a list with emails"
click at [290, 272] on div "Pre-Show Attendee List" at bounding box center [480, 357] width 348 height 13
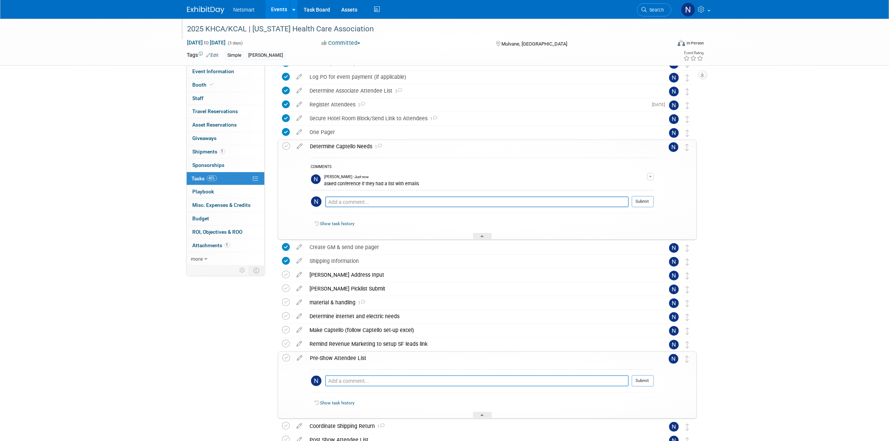
click at [290, 272] on textarea at bounding box center [476, 380] width 303 height 11
paste textarea "asked conference if they had a list with emails"
type textarea "asked conference if they had a list with emails"
click at [290, 272] on button "Submit" at bounding box center [642, 380] width 22 height 11
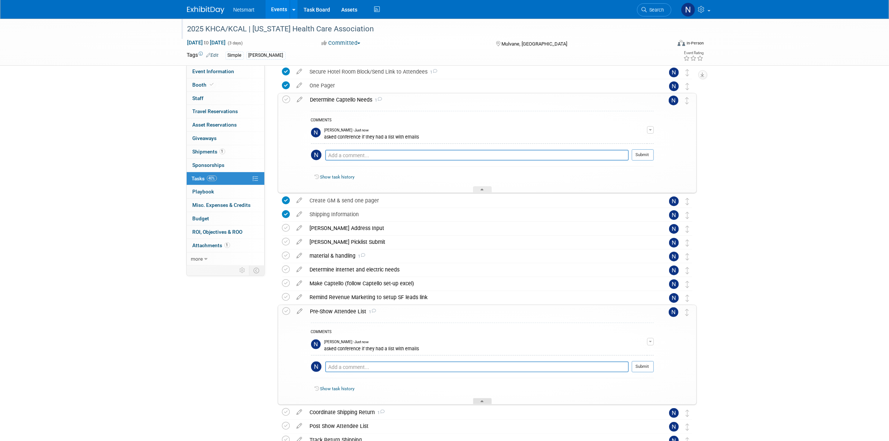
click at [290, 272] on icon at bounding box center [482, 402] width 3 height 4
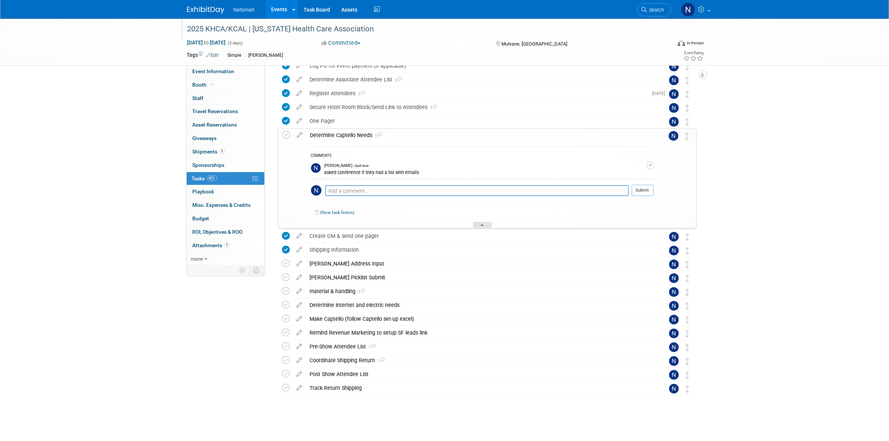
click at [290, 226] on div at bounding box center [482, 225] width 19 height 6
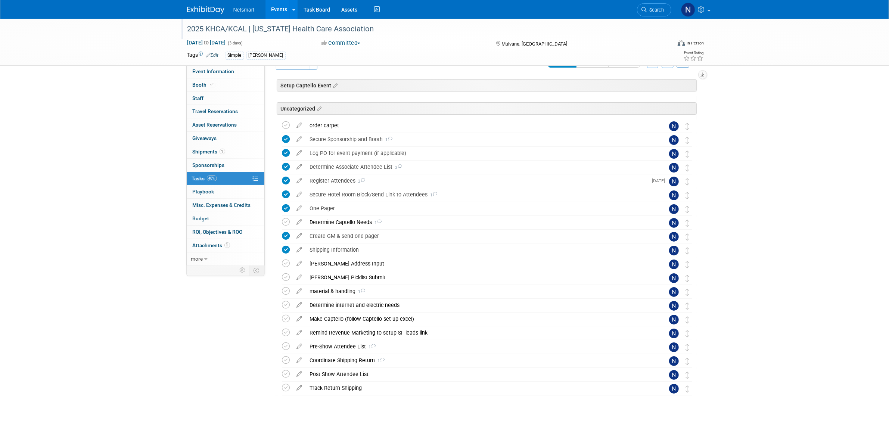
click at [290, 220] on div "2025 KHCA/KCAL | Kansas Health Care Association Sep 16, 2025 to Sep 18, 2025 (3…" at bounding box center [444, 220] width 889 height 439
click at [290, 184] on div "2025 KHCA/KCAL | Kansas Health Care Association Sep 16, 2025 to Sep 18, 2025 (3…" at bounding box center [444, 220] width 889 height 439
click at [215, 152] on span "Shipments 1" at bounding box center [209, 152] width 32 height 6
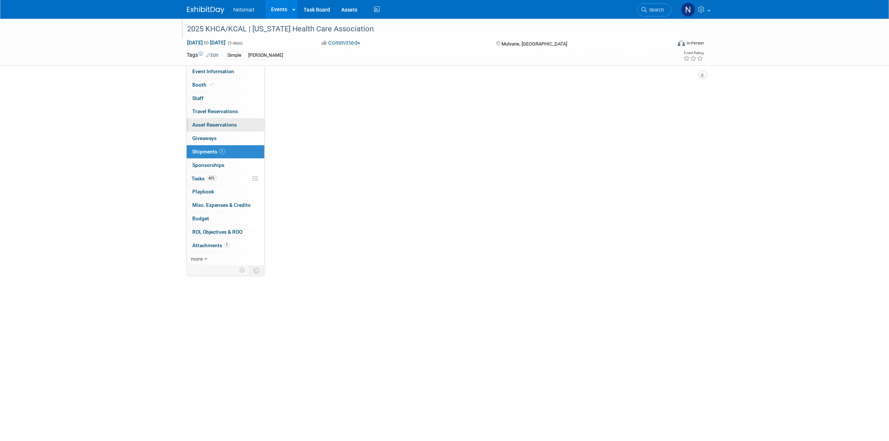
scroll to position [0, 0]
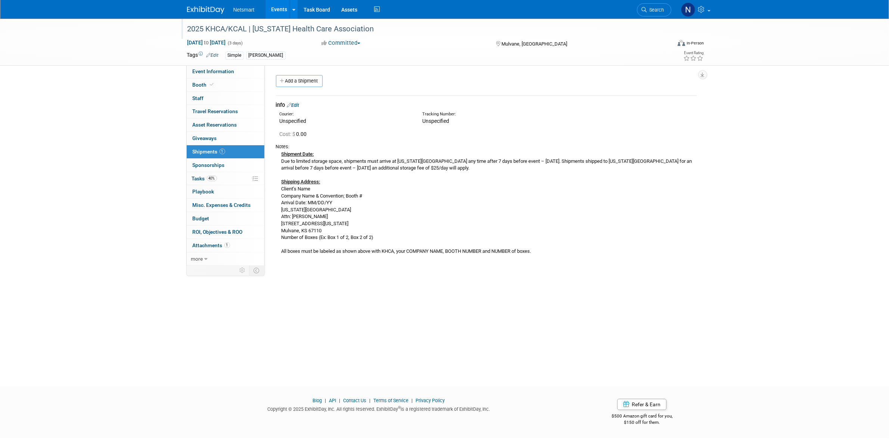
drag, startPoint x: 396, startPoint y: 226, endPoint x: 374, endPoint y: 239, distance: 25.0
click at [290, 226] on div "Shipment Date: Due to limited storage space, shipments must arrive at Kansas St…" at bounding box center [486, 202] width 421 height 105
drag, startPoint x: 385, startPoint y: 236, endPoint x: 279, endPoint y: 190, distance: 116.3
click at [279, 190] on div "Shipment Date: Due to limited storage space, shipments must arrive at Kansas St…" at bounding box center [486, 202] width 421 height 105
copy div "Client’s Name Company Name & Convention; Booth # Arrival Date: MM/DD/YY Kansas …"
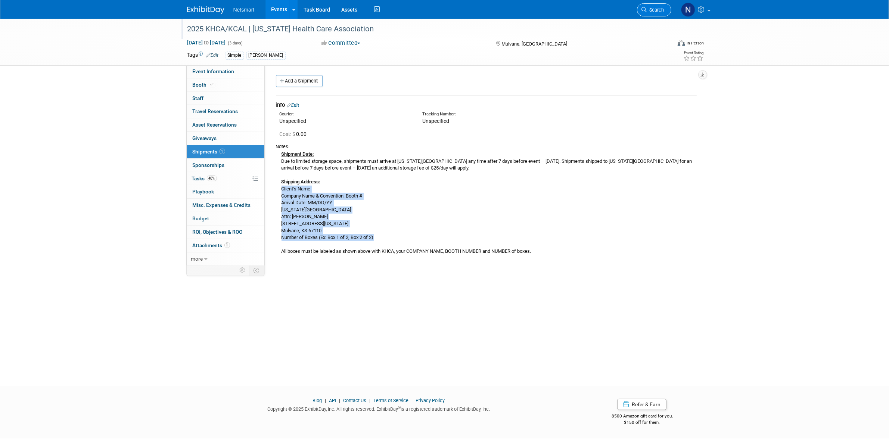
click at [290, 10] on span "Search" at bounding box center [655, 10] width 17 height 6
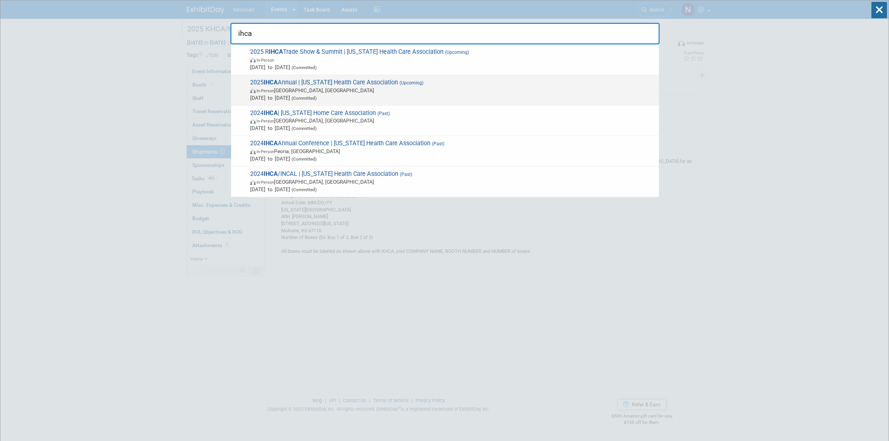
type input "ihca"
click at [290, 94] on span "Sep 22, 2025 to Sep 24, 2025 (Committed)" at bounding box center [452, 97] width 405 height 7
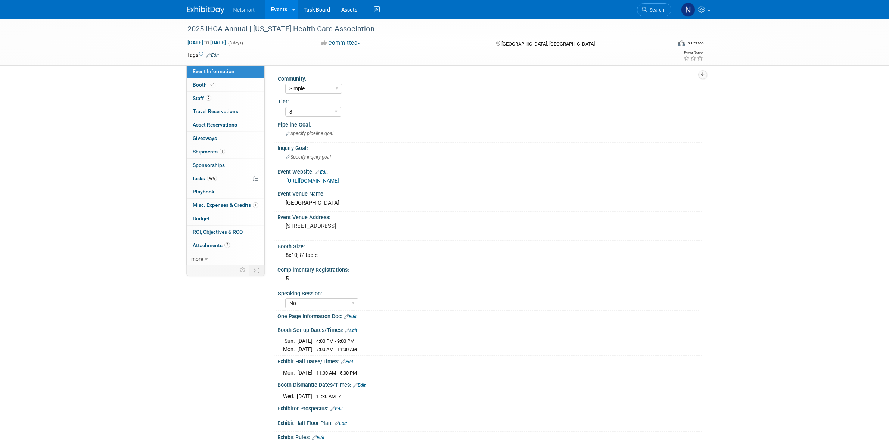
select select "Simple"
select select "3"
select select "No"
click at [227, 97] on link "2 Staff 2" at bounding box center [226, 98] width 78 height 13
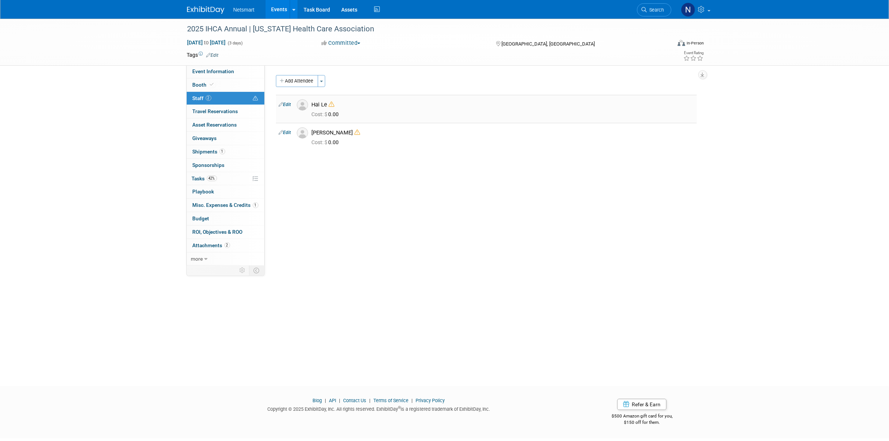
click at [333, 105] on icon at bounding box center [332, 105] width 6 height 6
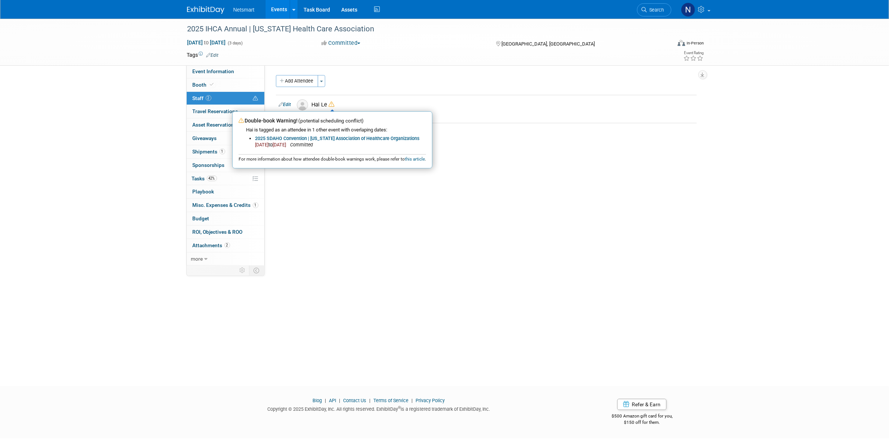
click at [374, 277] on div "2025 IHCA Annual | [US_STATE] Health Care Association [DATE] to [DATE] (3 days)…" at bounding box center [444, 196] width 889 height 354
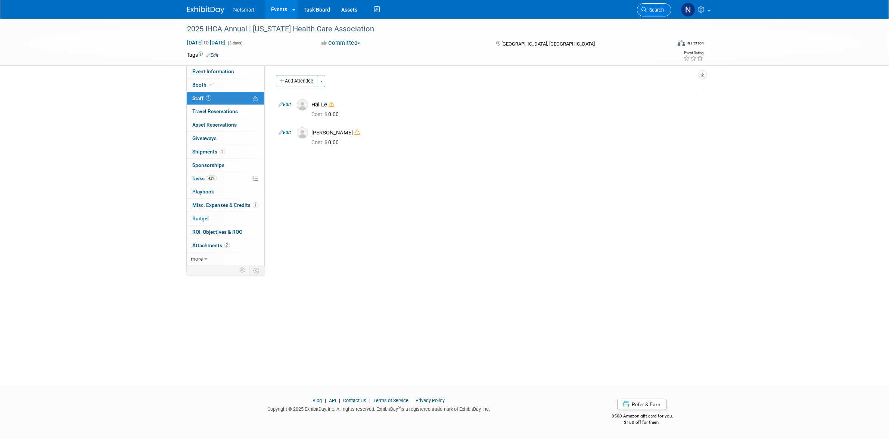
click at [647, 12] on span "Search" at bounding box center [655, 10] width 17 height 6
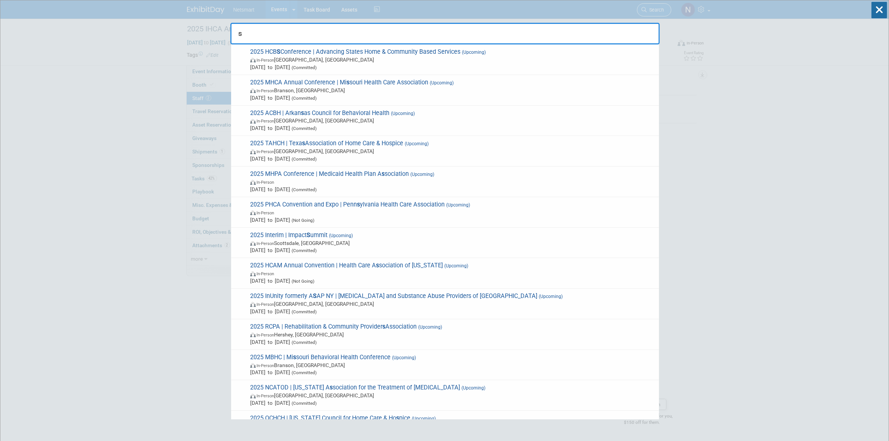
type input "sd"
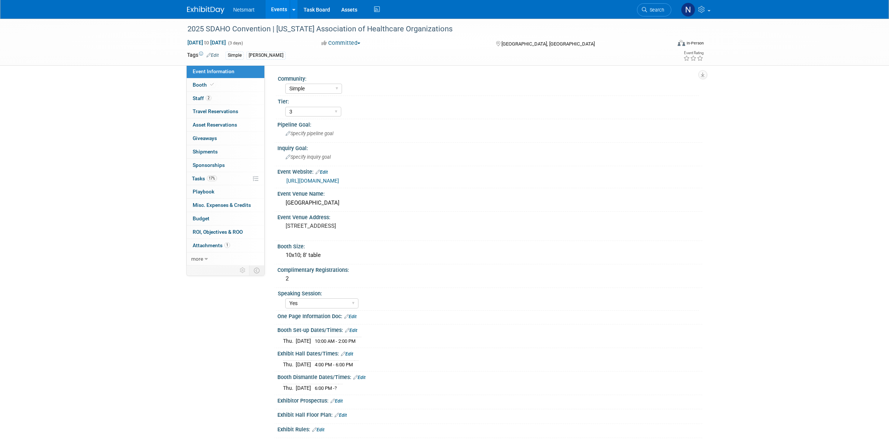
select select "Simple"
select select "3"
select select "Yes"
drag, startPoint x: 230, startPoint y: 28, endPoint x: 205, endPoint y: 27, distance: 25.0
click at [205, 27] on div "2025 SDAHO Convention | [US_STATE] Association of Healthcare Organizations" at bounding box center [422, 28] width 475 height 13
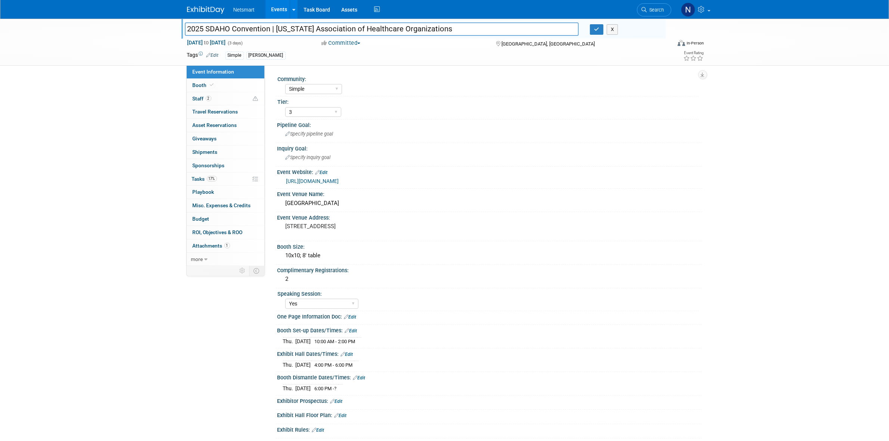
drag, startPoint x: 230, startPoint y: 27, endPoint x: 206, endPoint y: 28, distance: 23.9
click at [206, 28] on input "2025 SDAHO Convention | [US_STATE] Association of Healthcare Organizations" at bounding box center [382, 28] width 394 height 13
click at [219, 99] on link "2 Staff 2" at bounding box center [226, 98] width 78 height 13
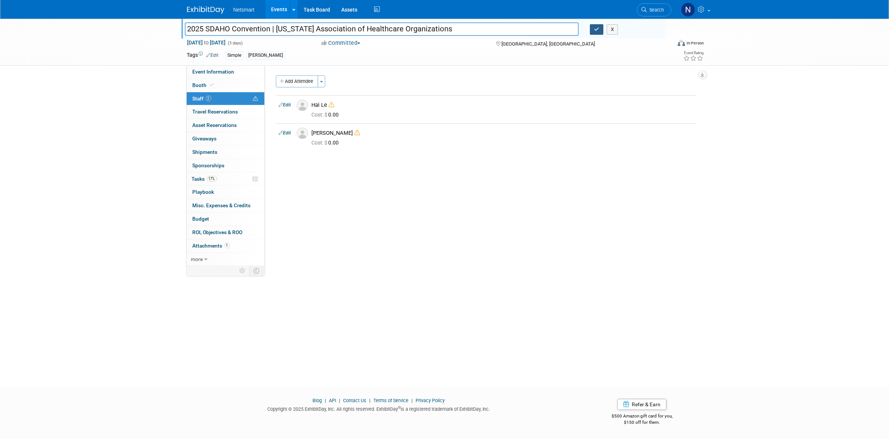
click at [596, 27] on icon "button" at bounding box center [596, 29] width 5 height 5
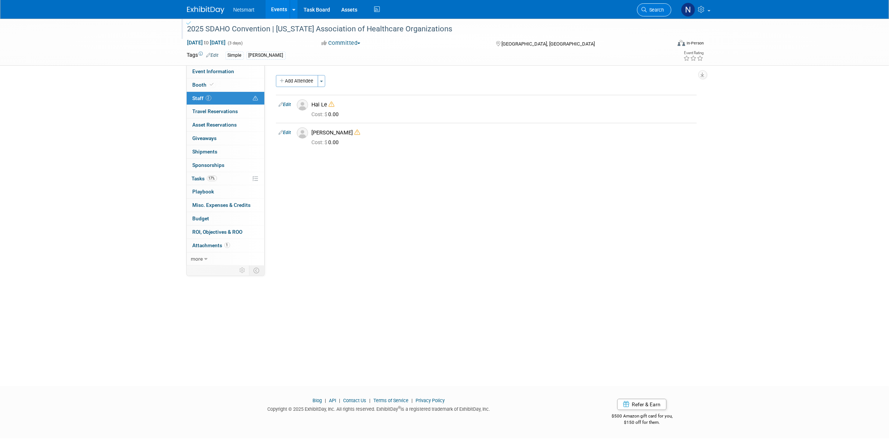
click at [656, 10] on span "Search" at bounding box center [655, 10] width 17 height 6
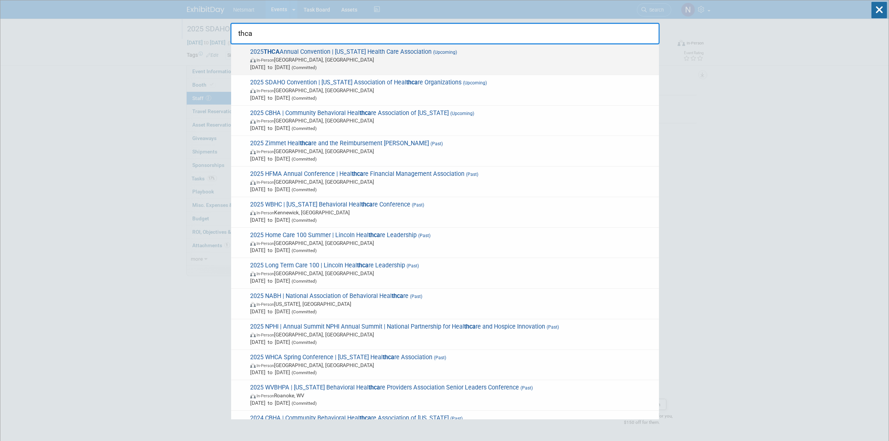
type input "thca"
click at [290, 61] on span "In-Person [GEOGRAPHIC_DATA], [GEOGRAPHIC_DATA]" at bounding box center [452, 59] width 405 height 7
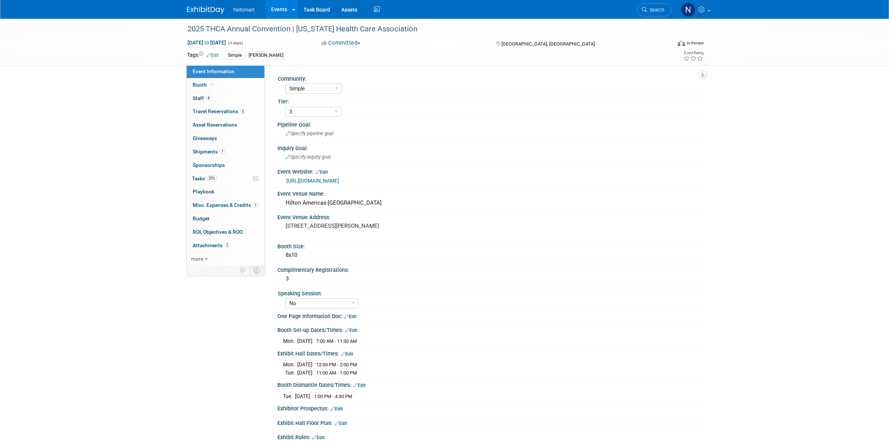
select select "Simple"
select select "3"
select select "No"
click at [232, 100] on link "4 Staff 4" at bounding box center [226, 98] width 78 height 13
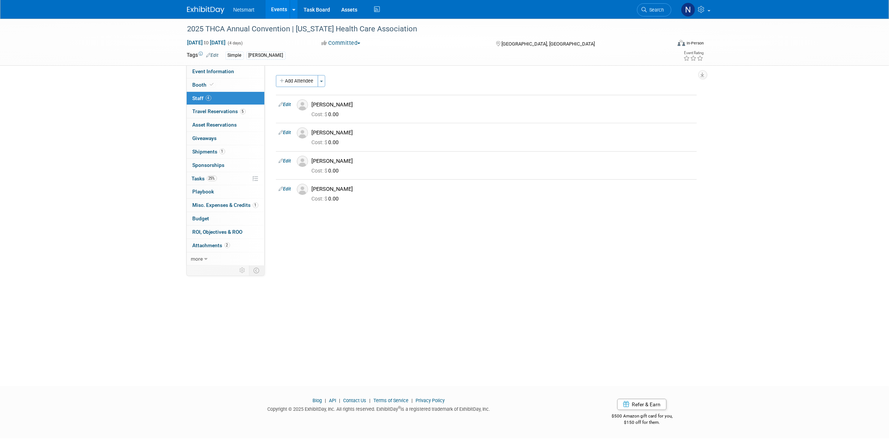
click at [362, 260] on div "Community: Human Services Post Acute Public Sector CareDimensions Specialty Pra…" at bounding box center [483, 166] width 437 height 202
click at [362, 289] on div "2025 THCA Annual Convention | [US_STATE] Health Care Association [DATE] to [DAT…" at bounding box center [444, 196] width 889 height 354
